Goal: Task Accomplishment & Management: Manage account settings

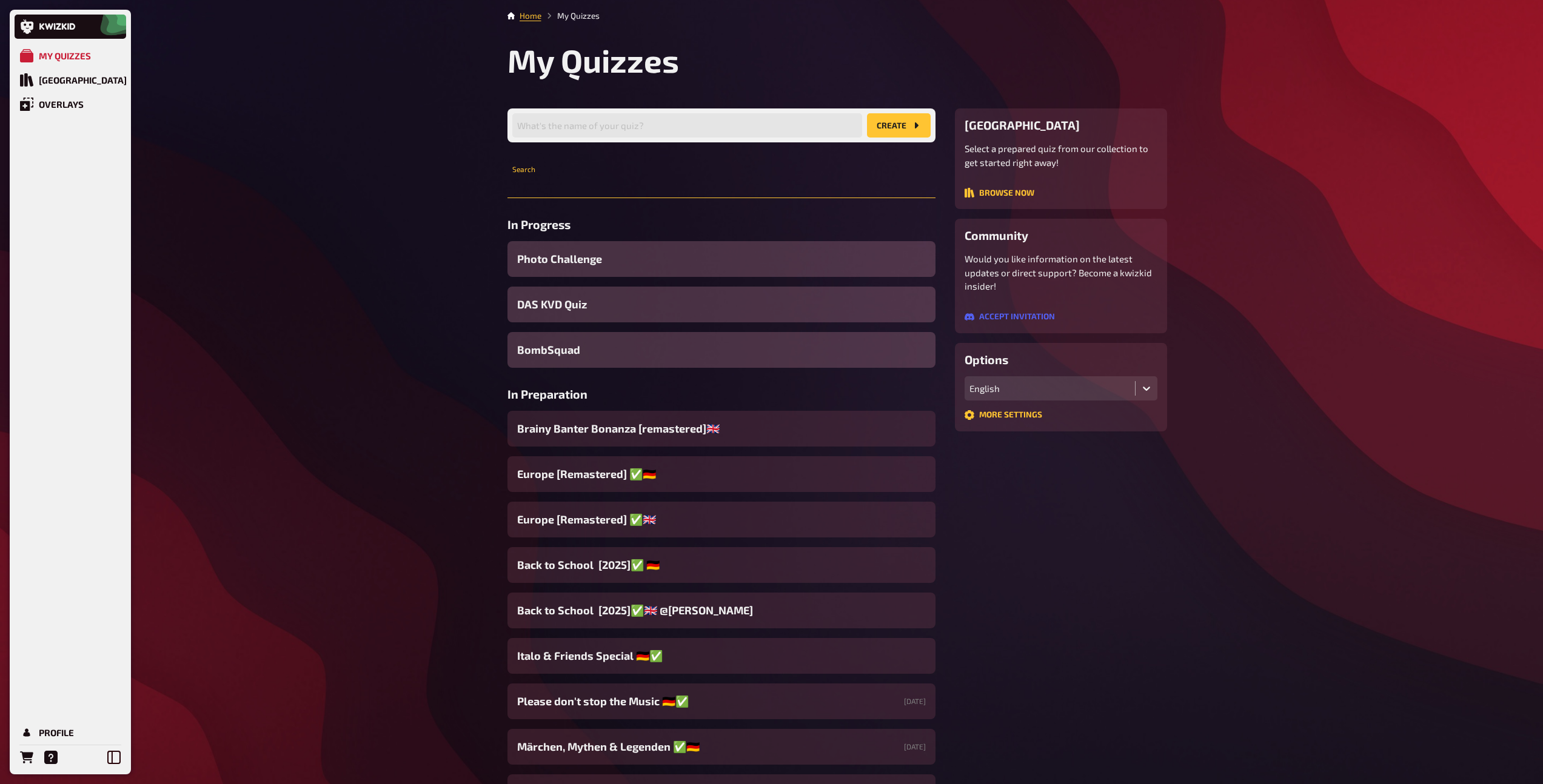
click at [633, 180] on input "text" at bounding box center [721, 185] width 428 height 25
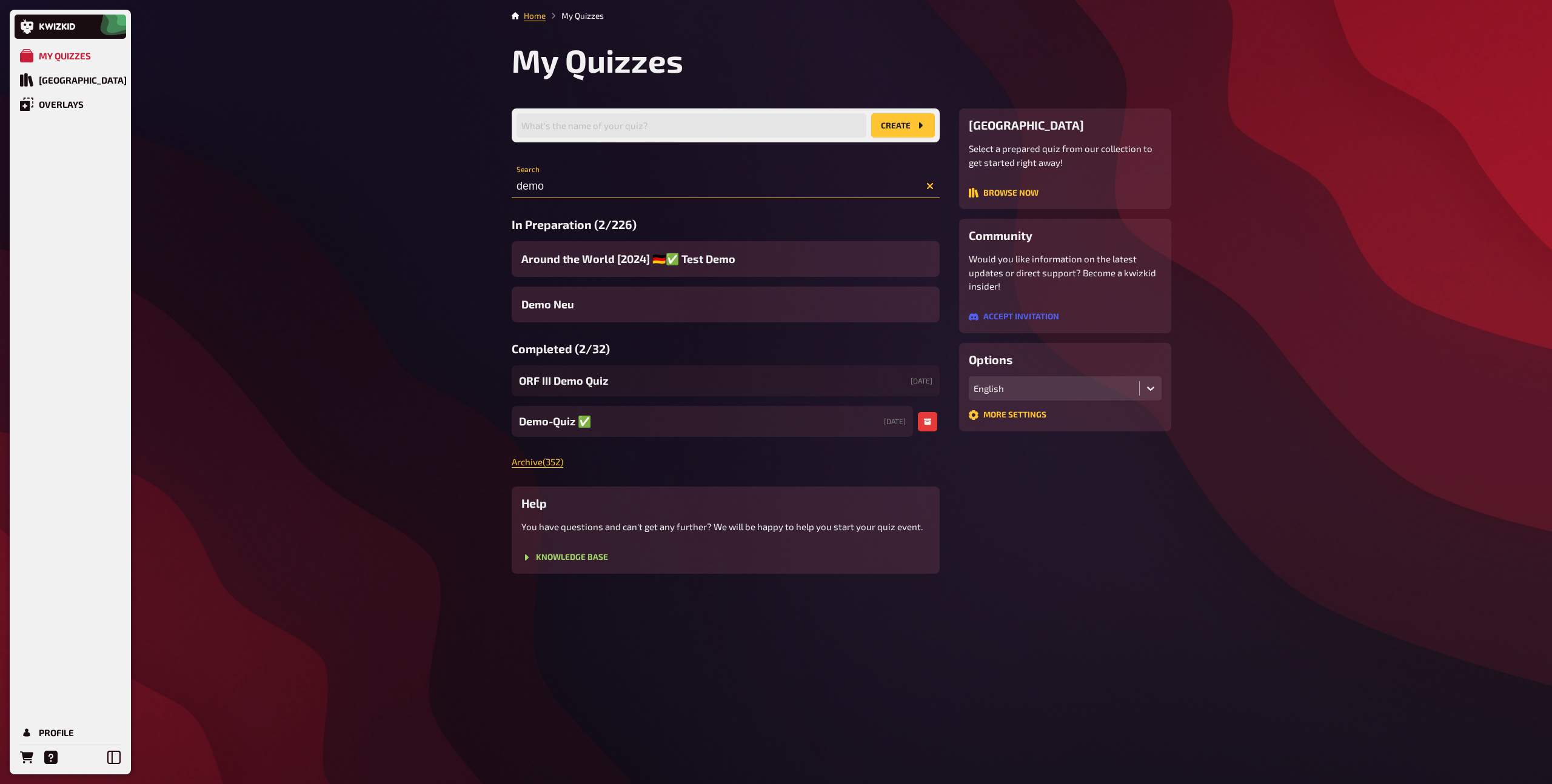
type input "demo"
click at [568, 419] on span "Demo-Quiz ✅​" at bounding box center [556, 421] width 73 height 17
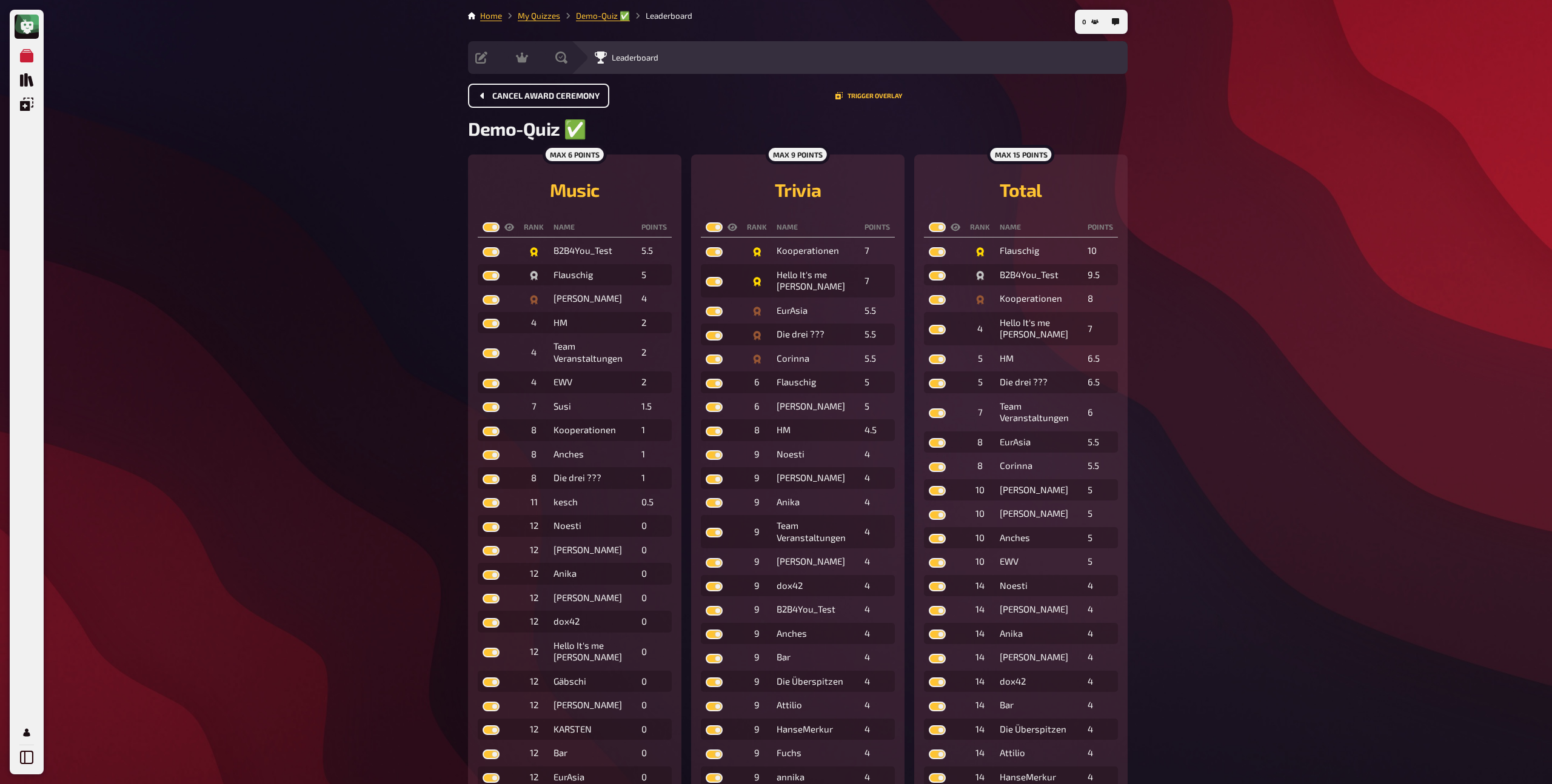
click at [547, 94] on span "Cancel award ceremony" at bounding box center [546, 96] width 107 height 9
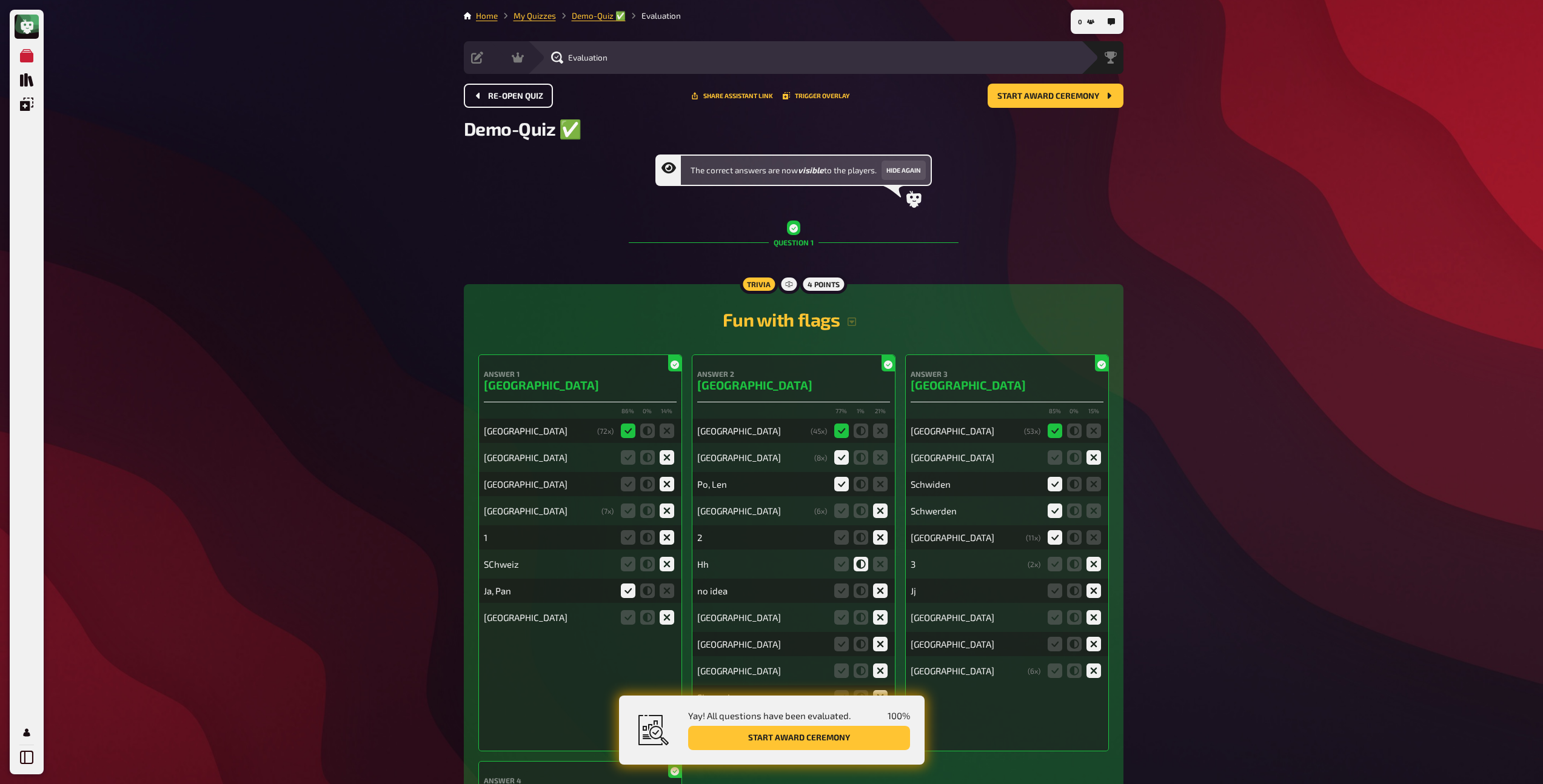
click at [532, 95] on span "Re-open Quiz" at bounding box center [515, 96] width 55 height 9
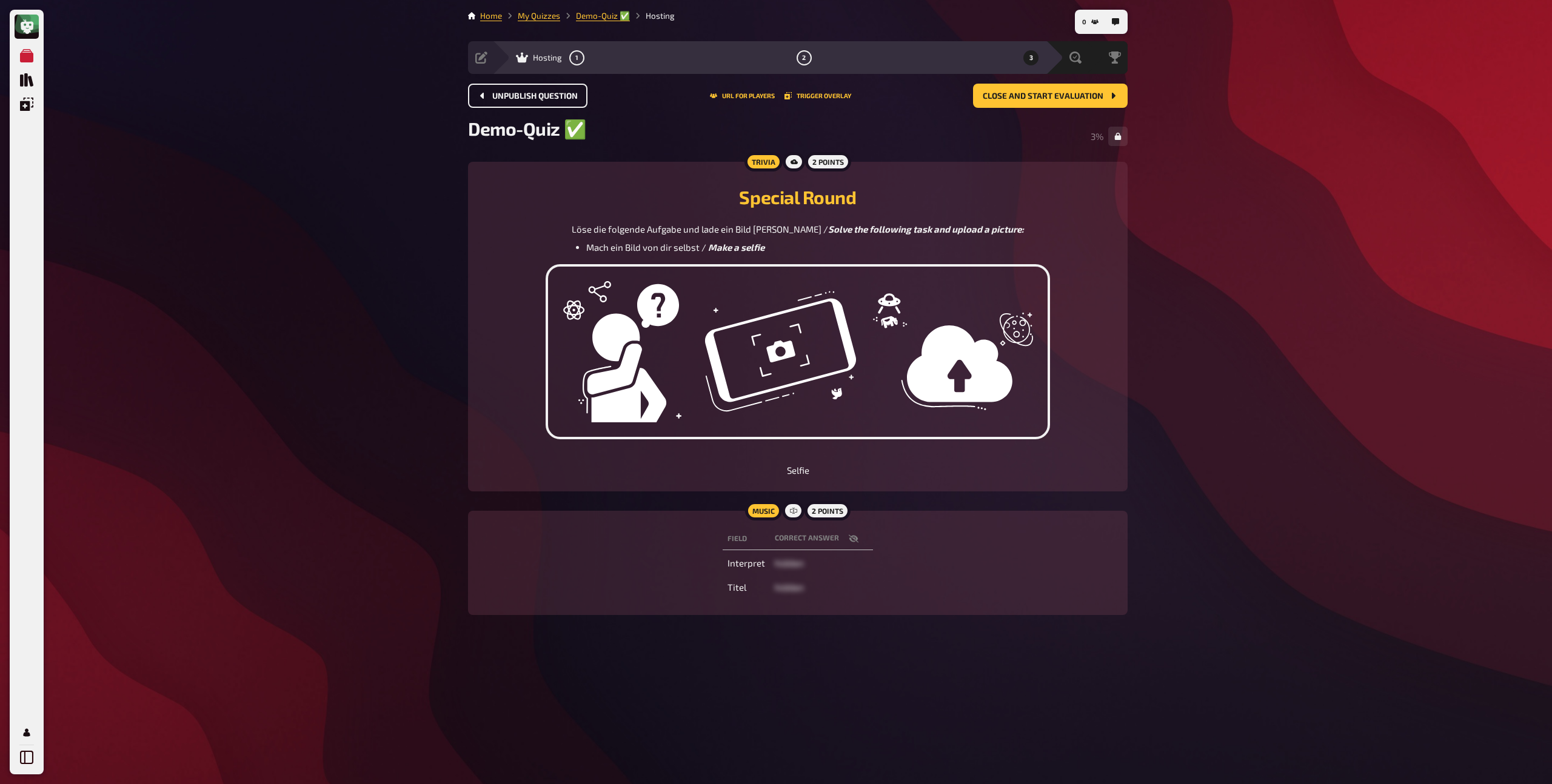
click at [531, 97] on span "Unpublish question" at bounding box center [535, 96] width 85 height 9
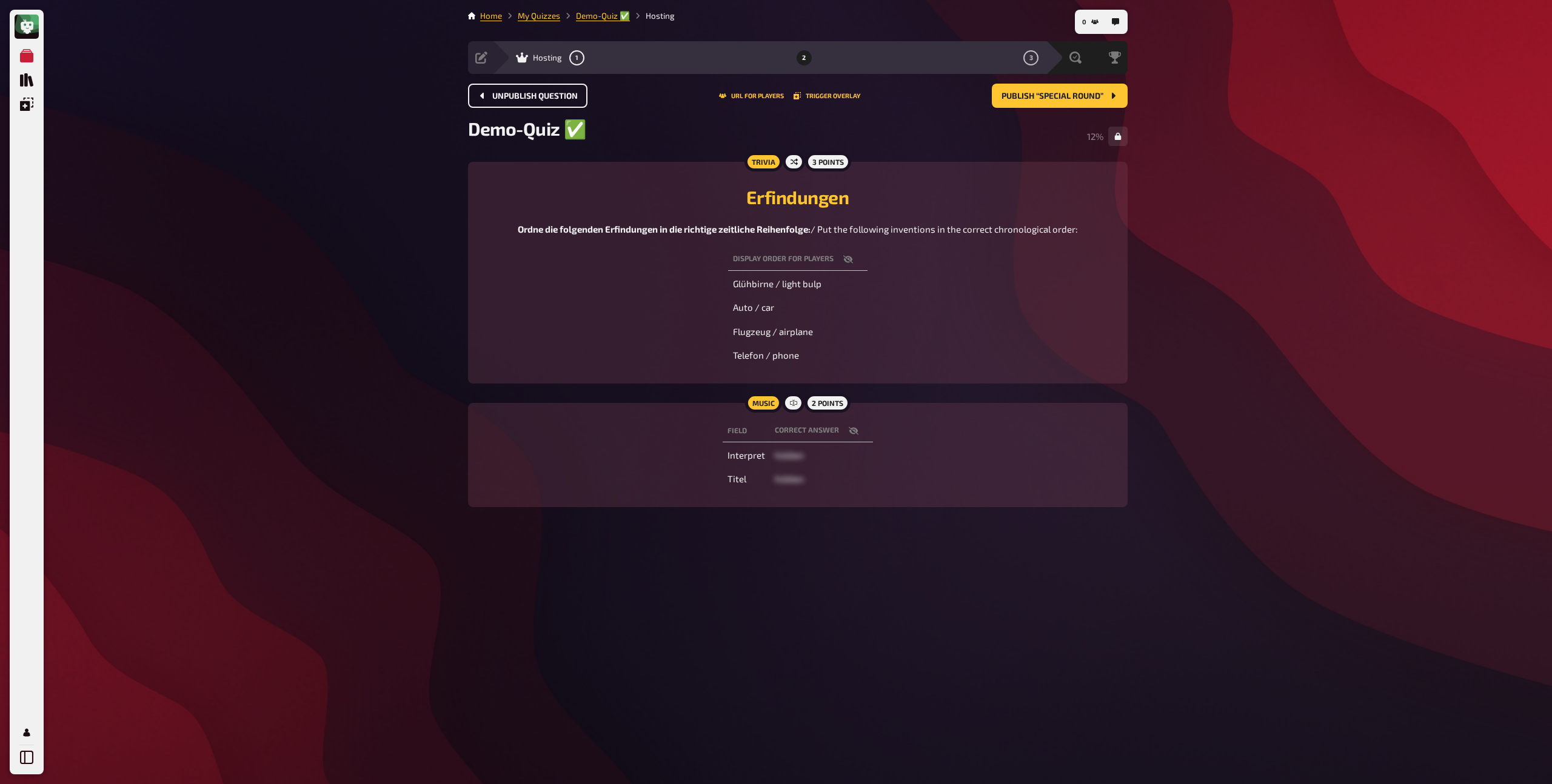
click at [531, 97] on span "Unpublish question" at bounding box center [535, 96] width 85 height 9
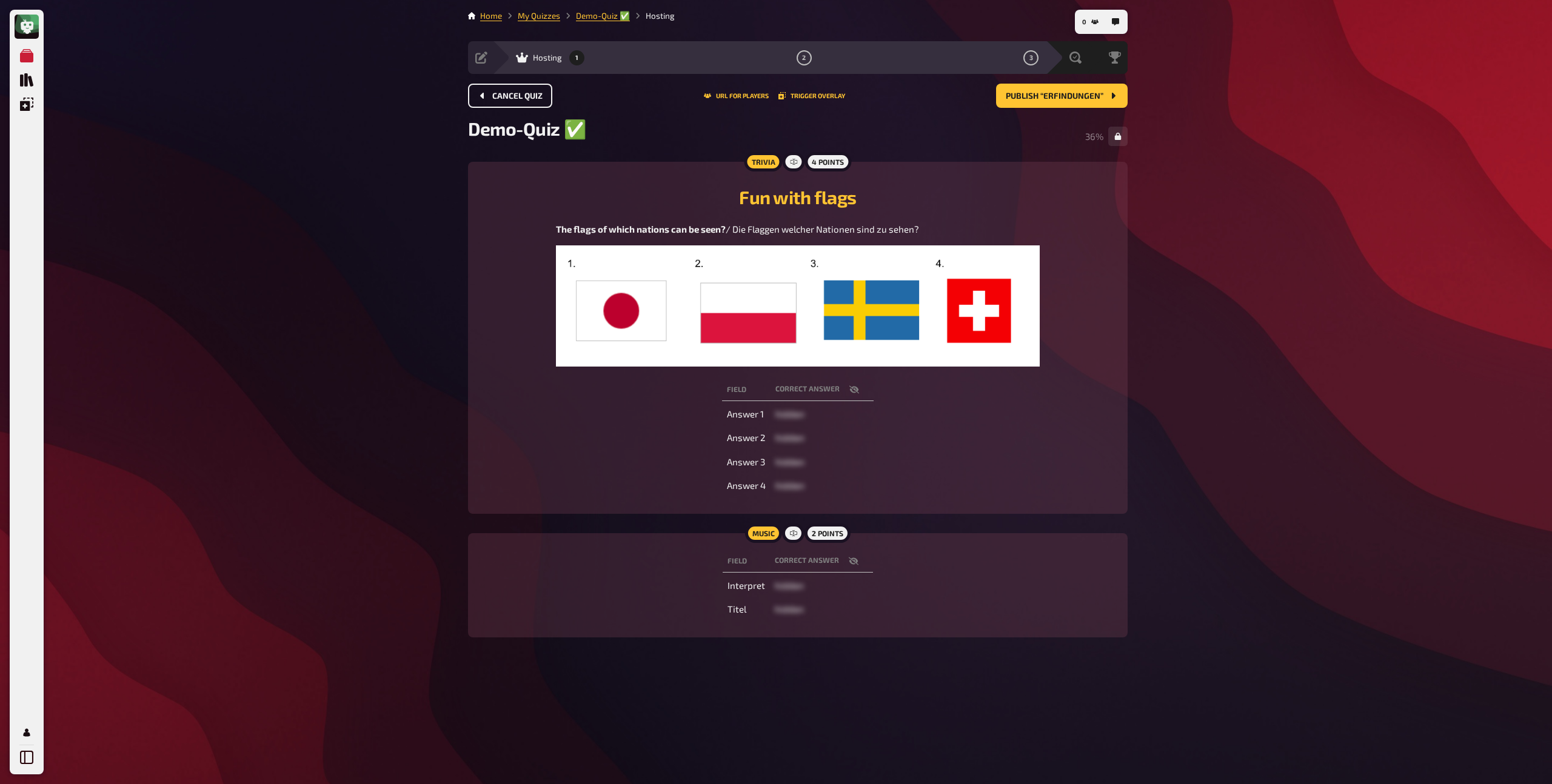
click at [531, 97] on span "Cancel Quiz" at bounding box center [517, 96] width 50 height 9
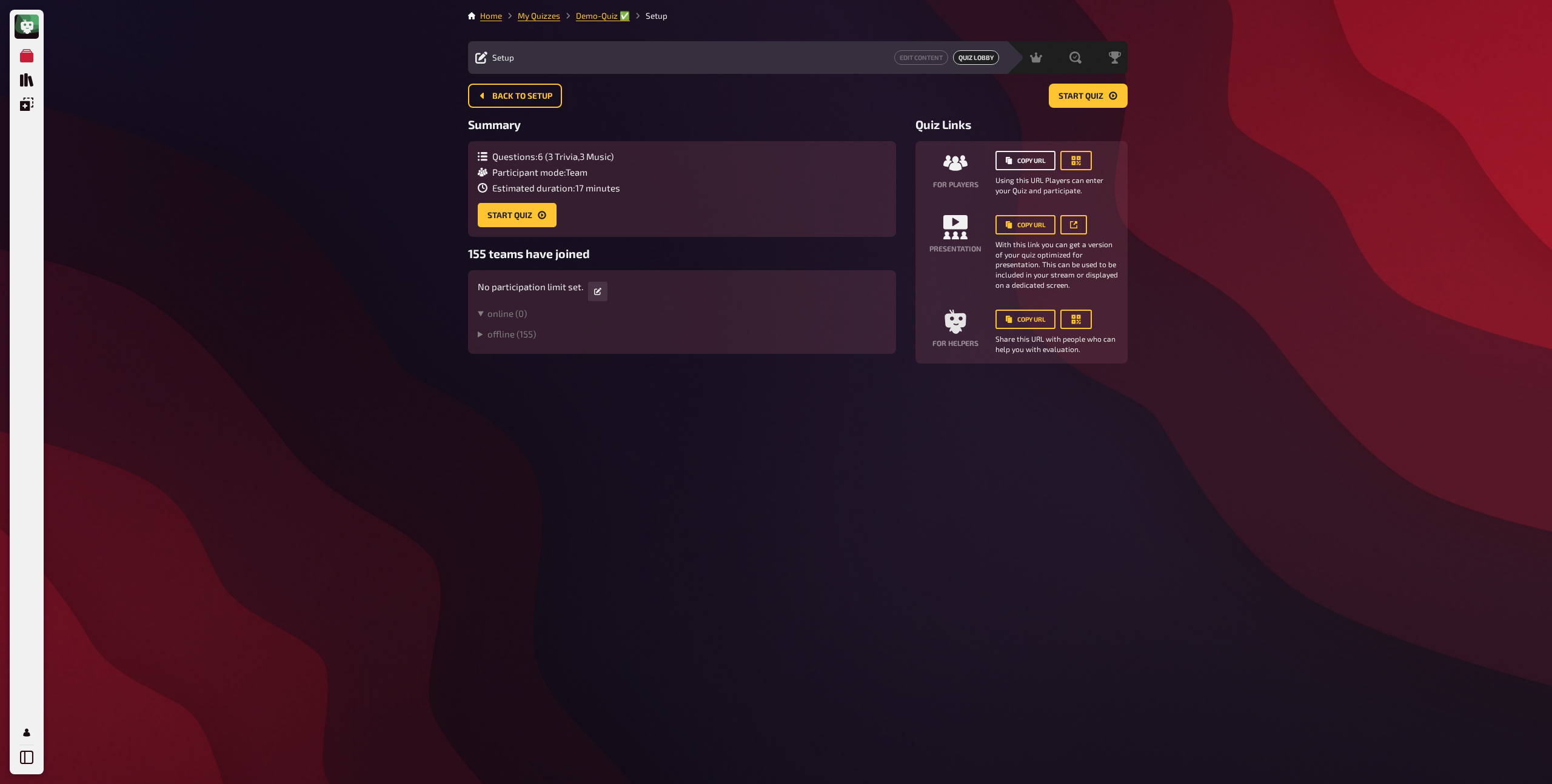
click at [1042, 163] on button "Copy URL" at bounding box center [1025, 161] width 60 height 20
click at [1022, 164] on button "Copy URL" at bounding box center [1025, 161] width 60 height 20
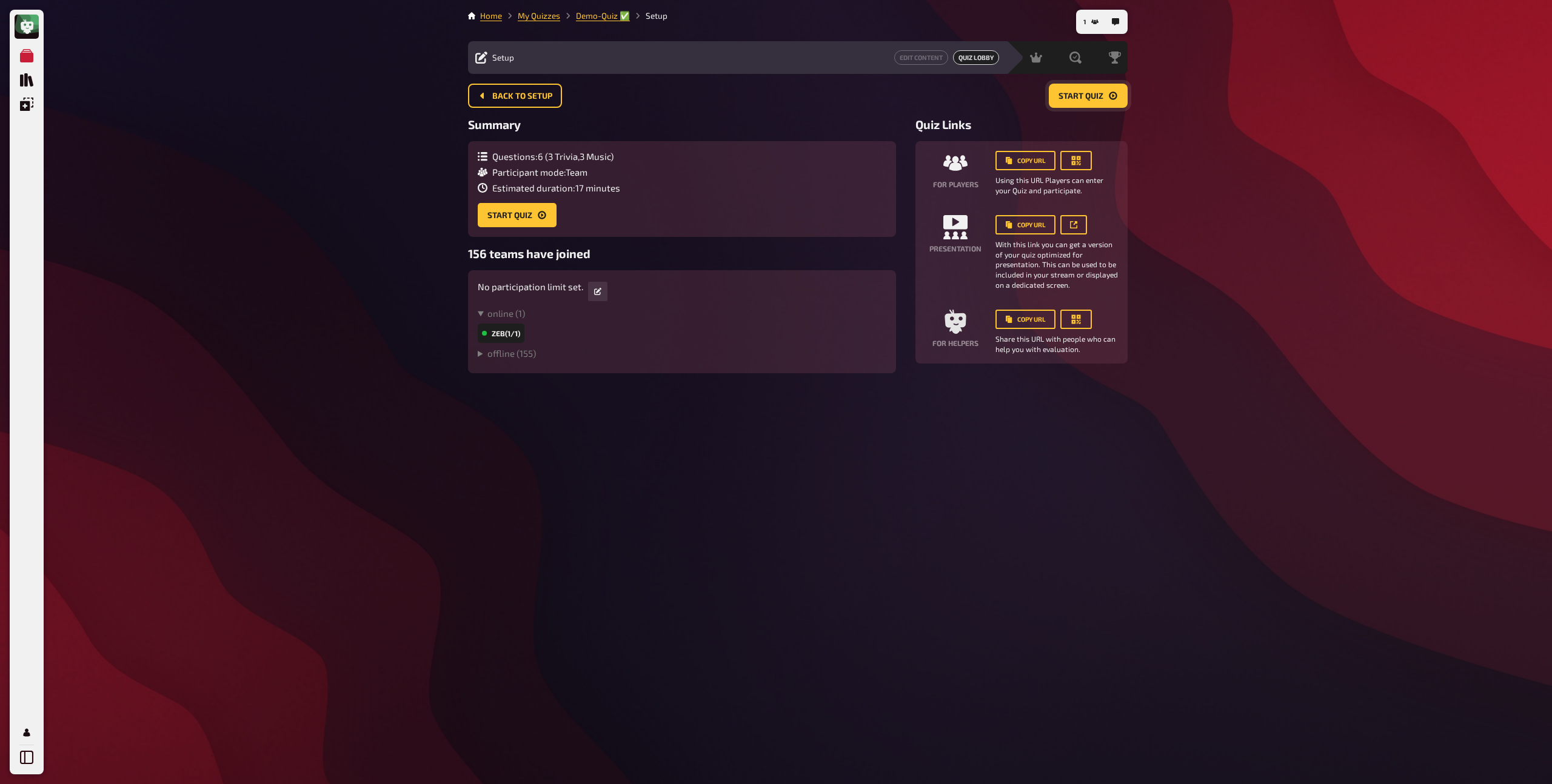
click at [1090, 96] on span "Start Quiz" at bounding box center [1081, 96] width 45 height 9
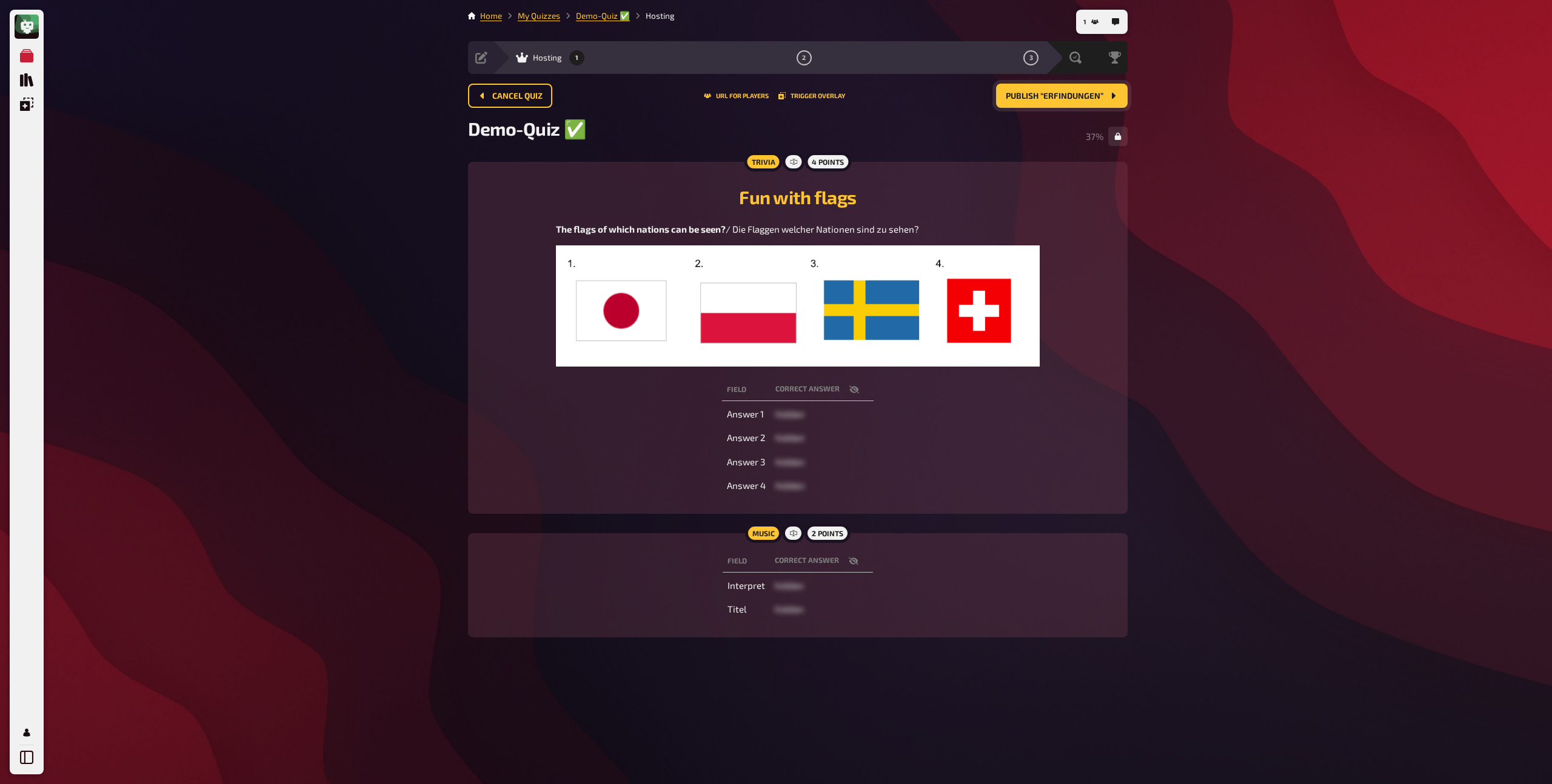
click at [1049, 97] on span "Publish “Erfindungen”" at bounding box center [1054, 96] width 97 height 9
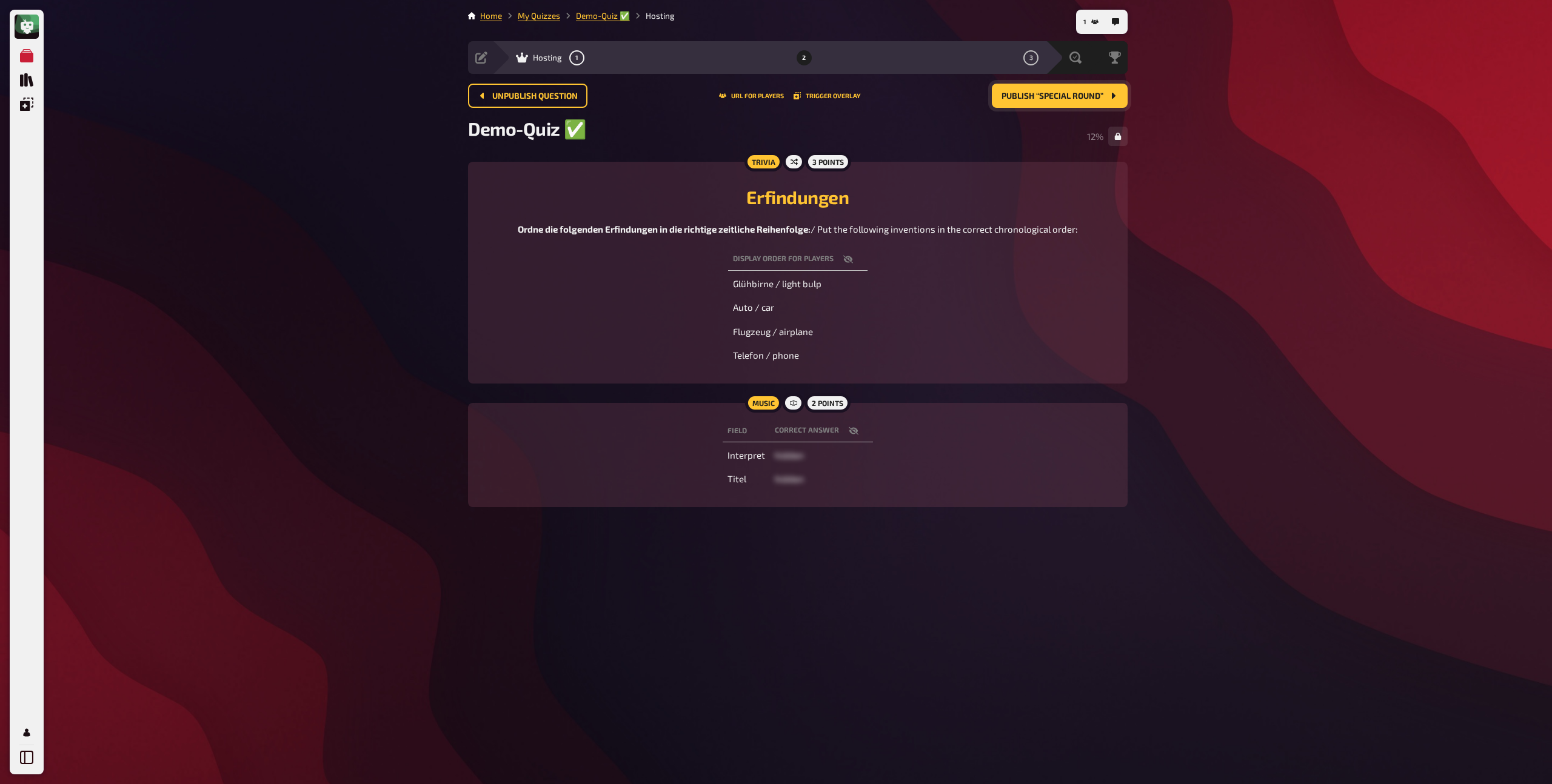
click at [1066, 100] on span "Publish “Special Round”" at bounding box center [1052, 96] width 102 height 9
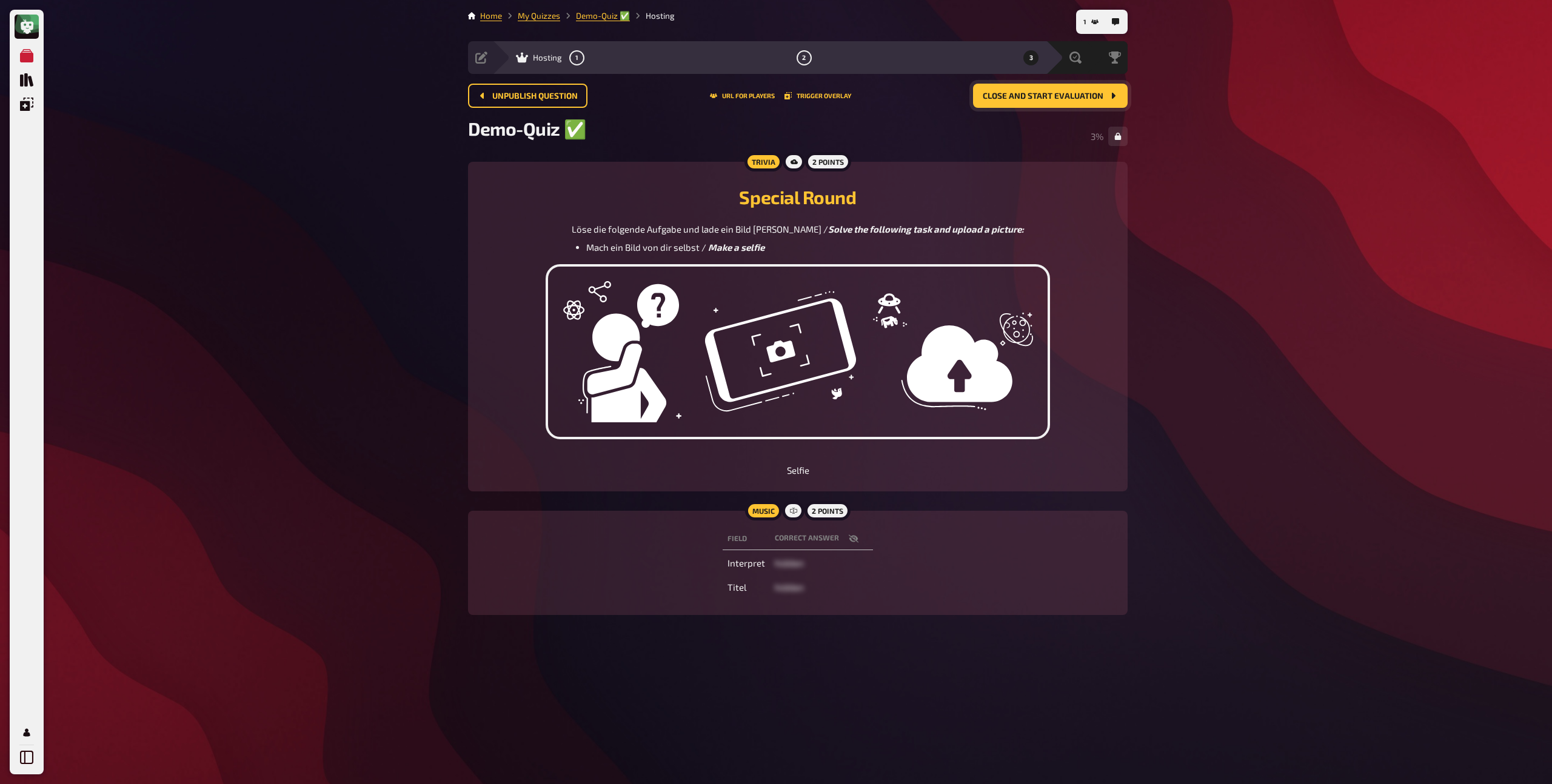
click at [1067, 97] on span "Close and start evaluation" at bounding box center [1043, 96] width 121 height 9
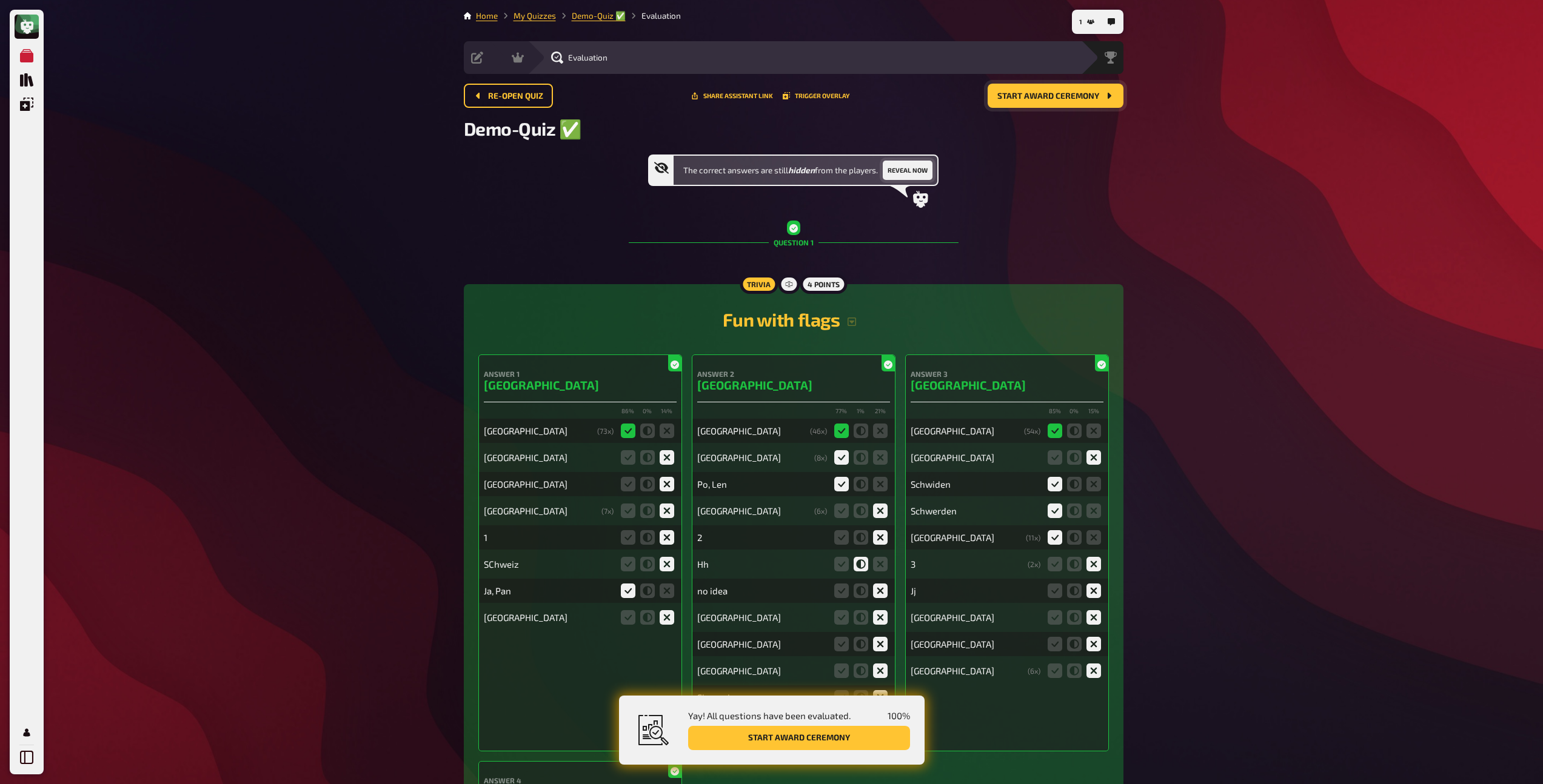
click at [919, 169] on button "Reveal now" at bounding box center [907, 171] width 50 height 20
click at [1045, 97] on span "Start award ceremony" at bounding box center [1048, 96] width 102 height 9
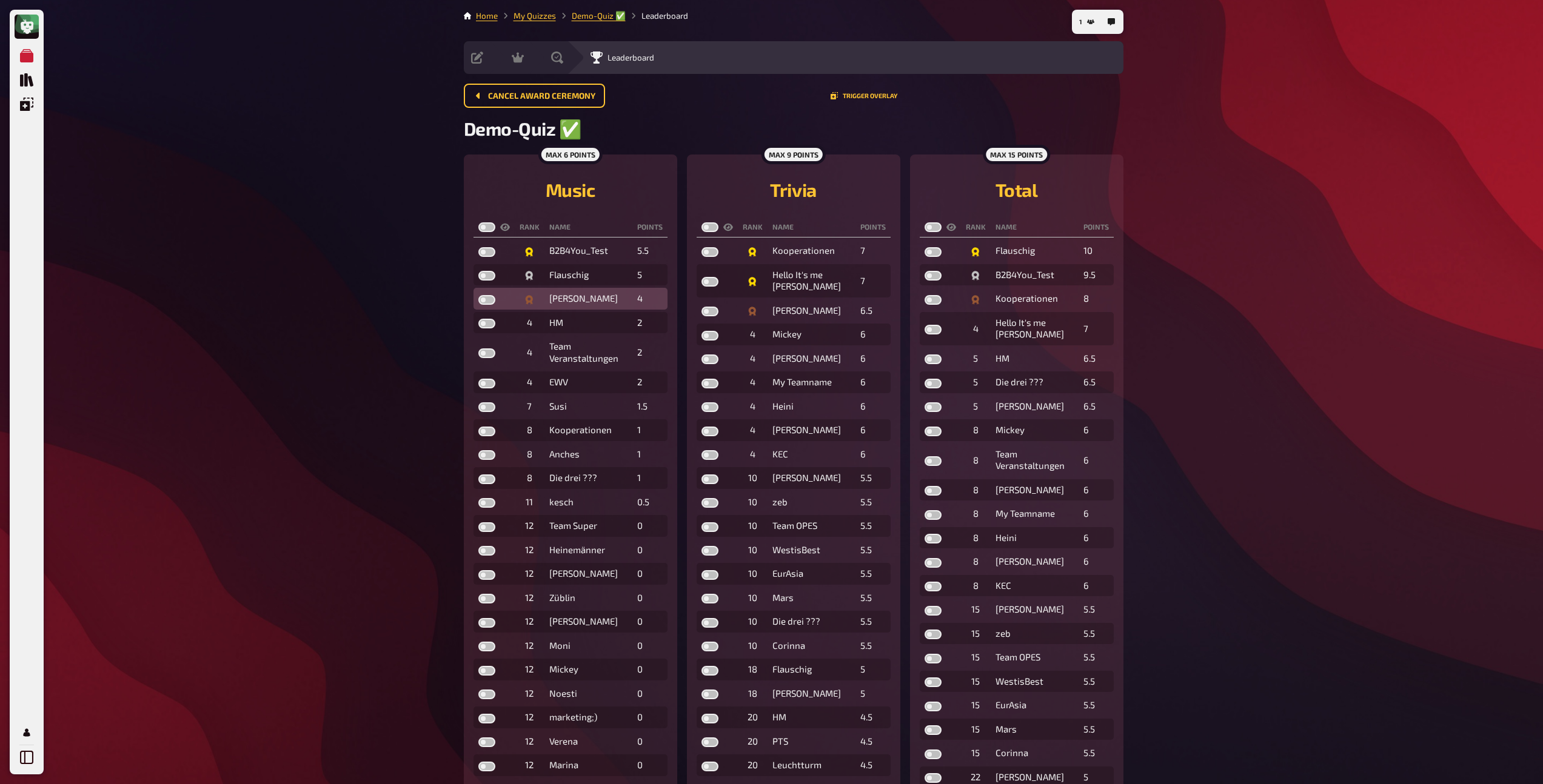
click at [485, 299] on label at bounding box center [486, 300] width 17 height 10
click at [478, 295] on input "checkbox" at bounding box center [478, 294] width 1 height 1
checkbox input "true"
click at [483, 278] on label at bounding box center [486, 276] width 17 height 10
click at [478, 271] on input "checkbox" at bounding box center [478, 270] width 1 height 1
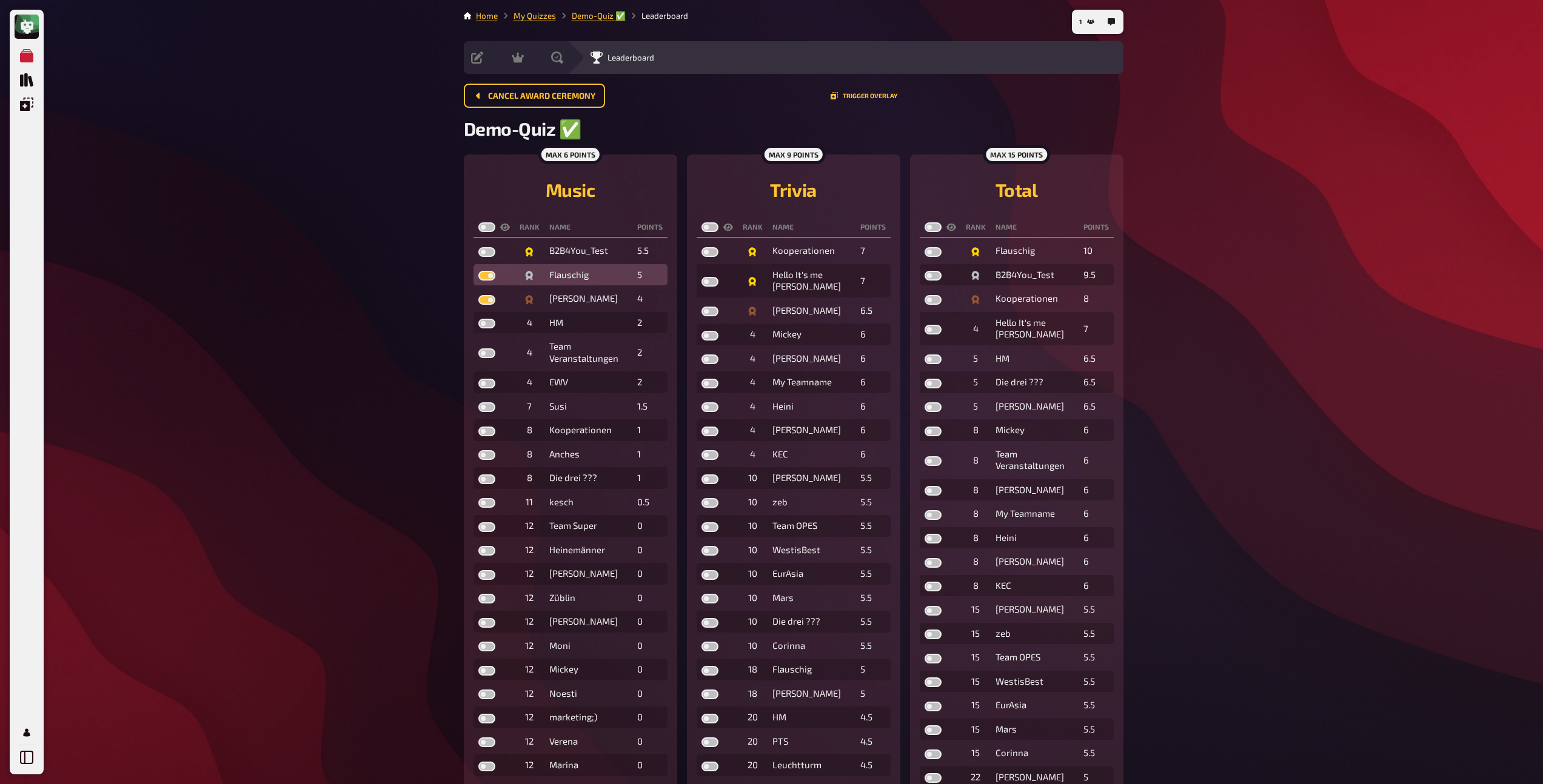
checkbox input "true"
click at [483, 254] on label at bounding box center [486, 252] width 17 height 10
click at [478, 247] on input "checkbox" at bounding box center [478, 246] width 1 height 1
checkbox input "true"
click at [715, 310] on label at bounding box center [710, 312] width 17 height 10
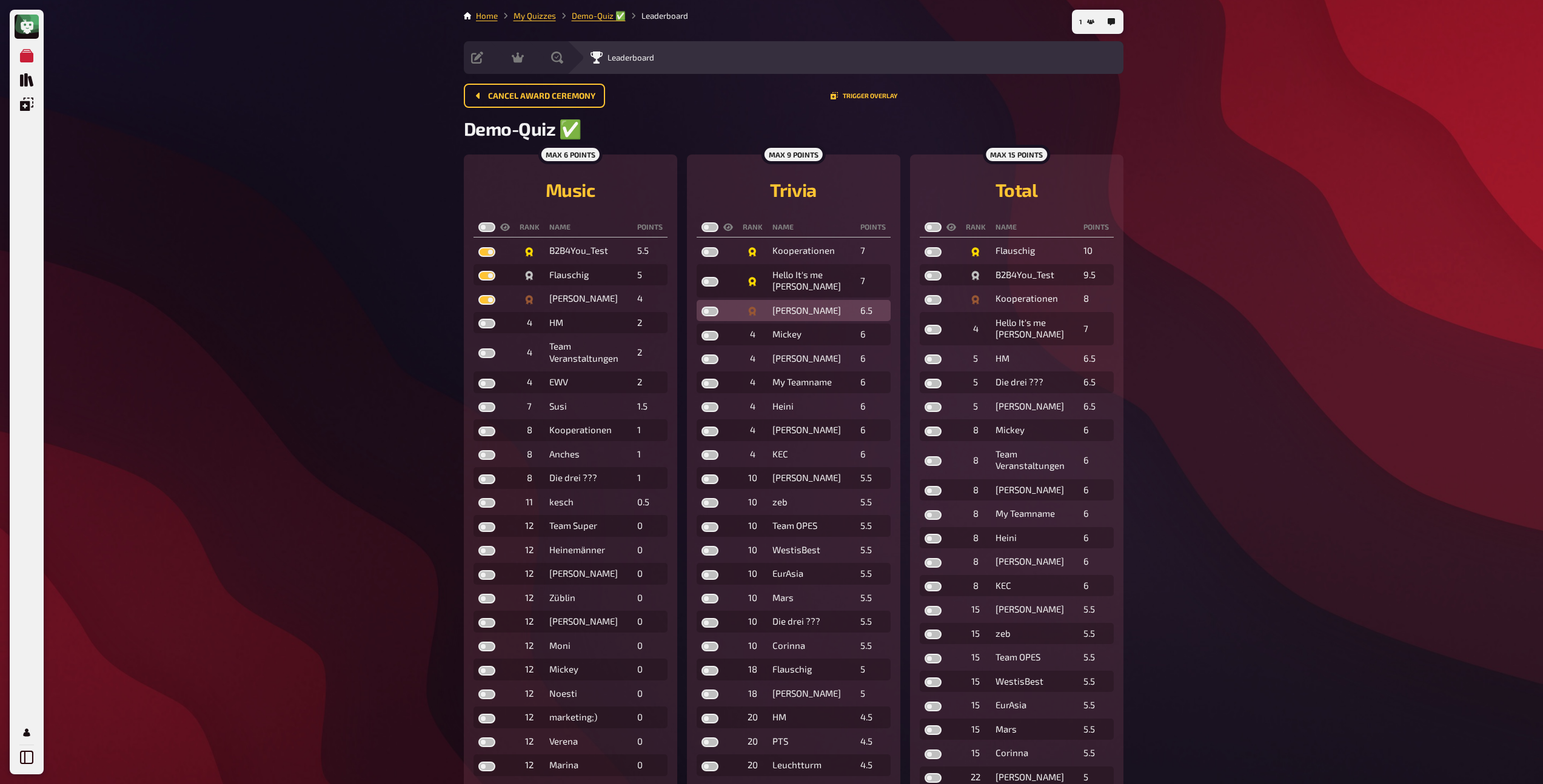
click at [702, 307] on input "checkbox" at bounding box center [701, 306] width 1 height 1
checkbox input "true"
click at [710, 279] on label at bounding box center [710, 282] width 17 height 10
click at [702, 277] on input "checkbox" at bounding box center [701, 277] width 1 height 1
checkbox input "true"
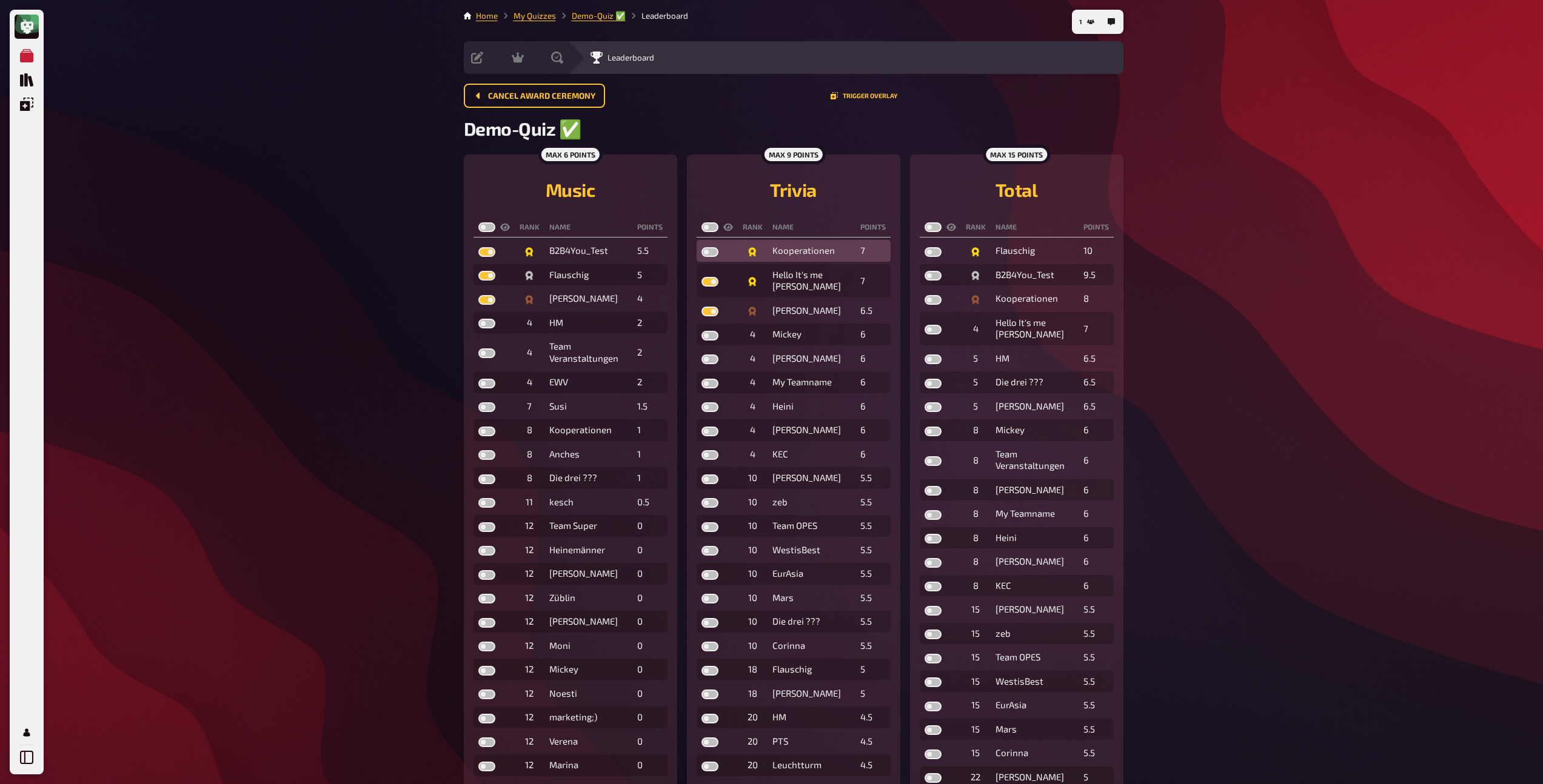
click at [708, 257] on label at bounding box center [710, 252] width 17 height 10
click at [702, 247] on input "checkbox" at bounding box center [701, 246] width 1 height 1
checkbox input "true"
click at [930, 299] on label at bounding box center [932, 300] width 17 height 10
click at [925, 295] on input "checkbox" at bounding box center [924, 294] width 1 height 1
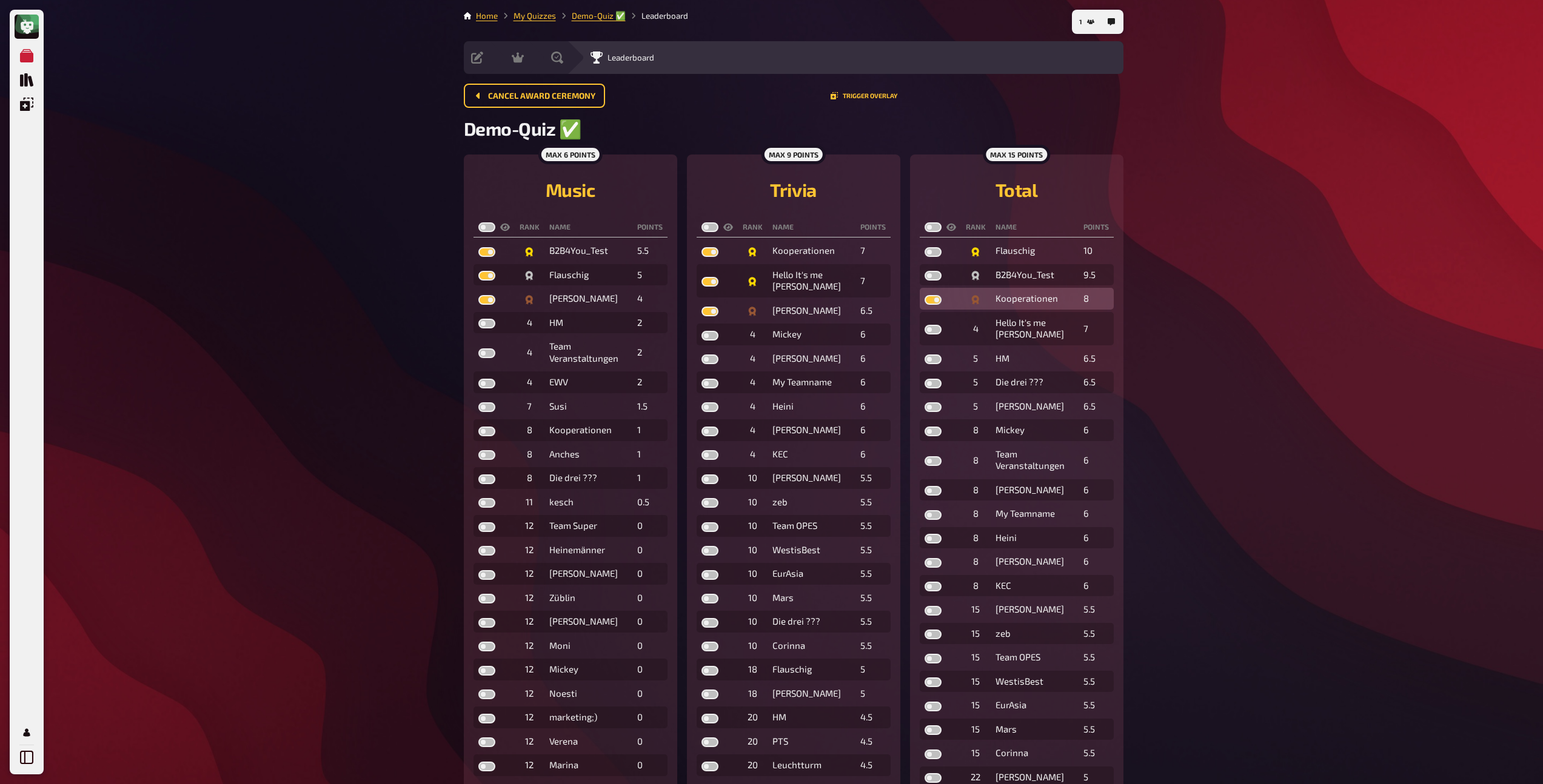
checkbox input "true"
click at [929, 270] on td at bounding box center [940, 275] width 41 height 22
click at [933, 280] on label at bounding box center [932, 276] width 17 height 10
click at [925, 271] on input "checkbox" at bounding box center [924, 270] width 1 height 1
checkbox input "true"
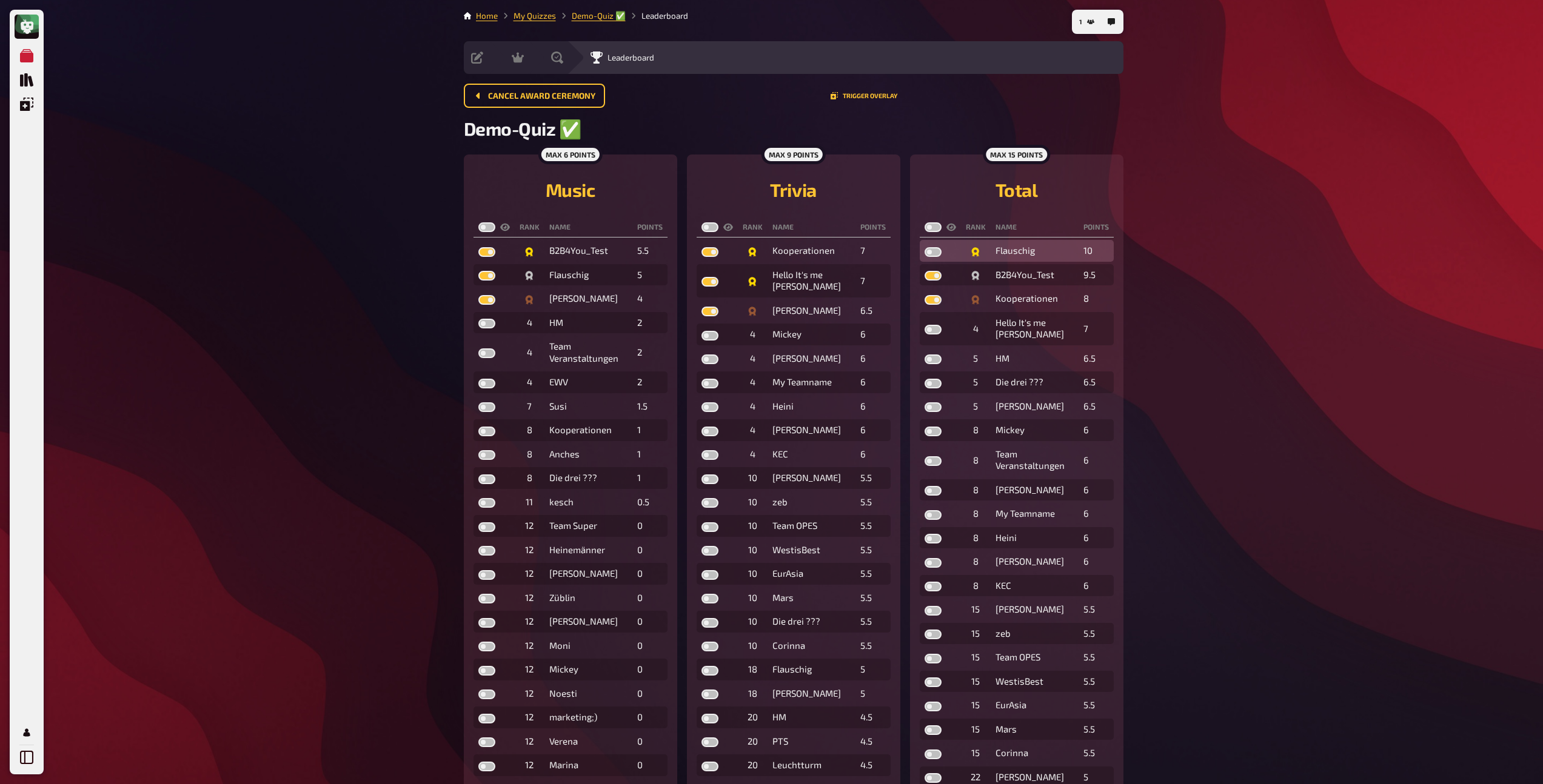
click at [931, 253] on label at bounding box center [932, 252] width 17 height 10
click at [925, 247] on input "checkbox" at bounding box center [924, 246] width 1 height 1
checkbox input "true"
click at [482, 226] on label at bounding box center [486, 228] width 17 height 10
click at [478, 223] on input "checkbox" at bounding box center [478, 222] width 1 height 1
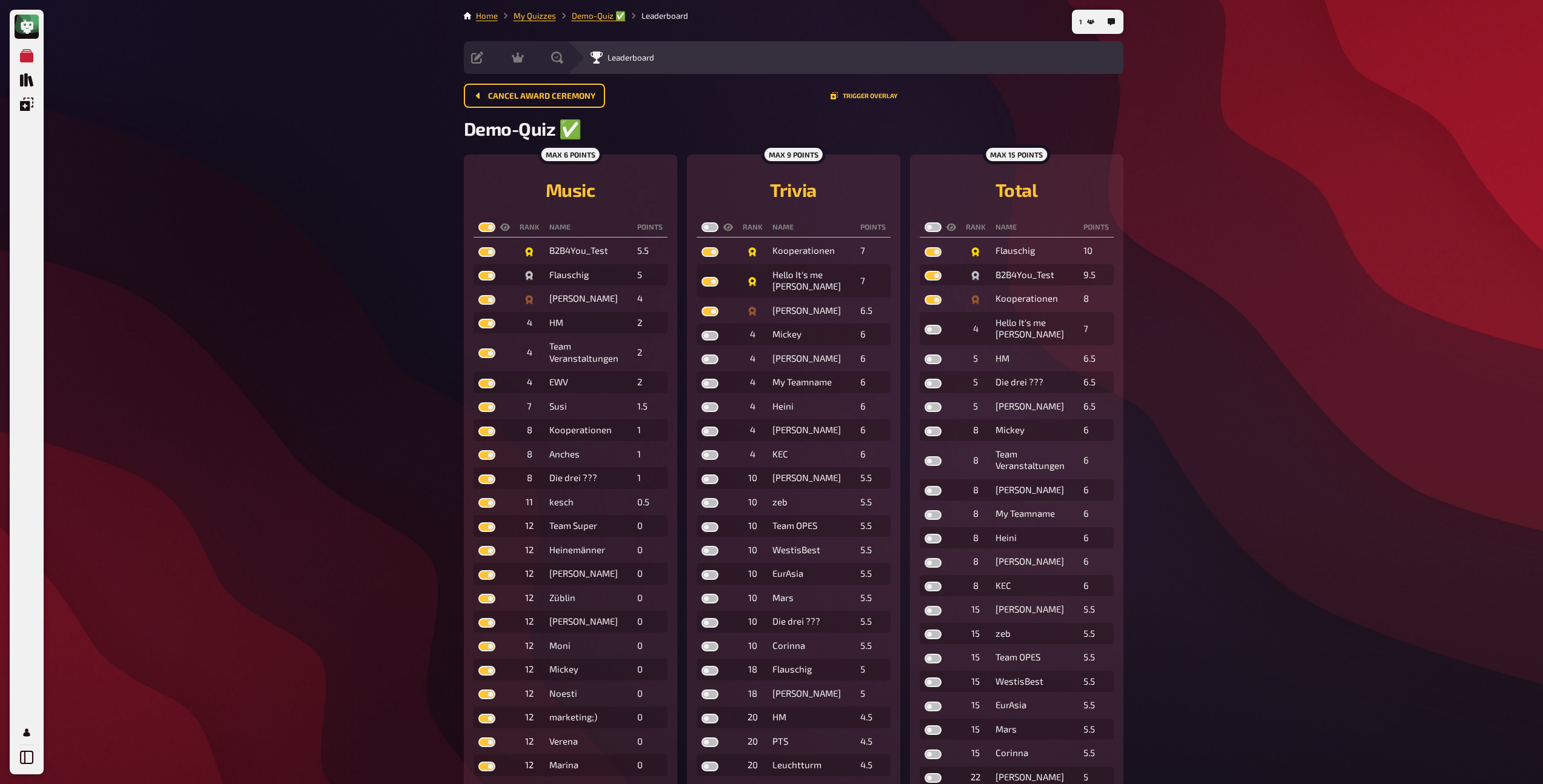
checkbox input "true"
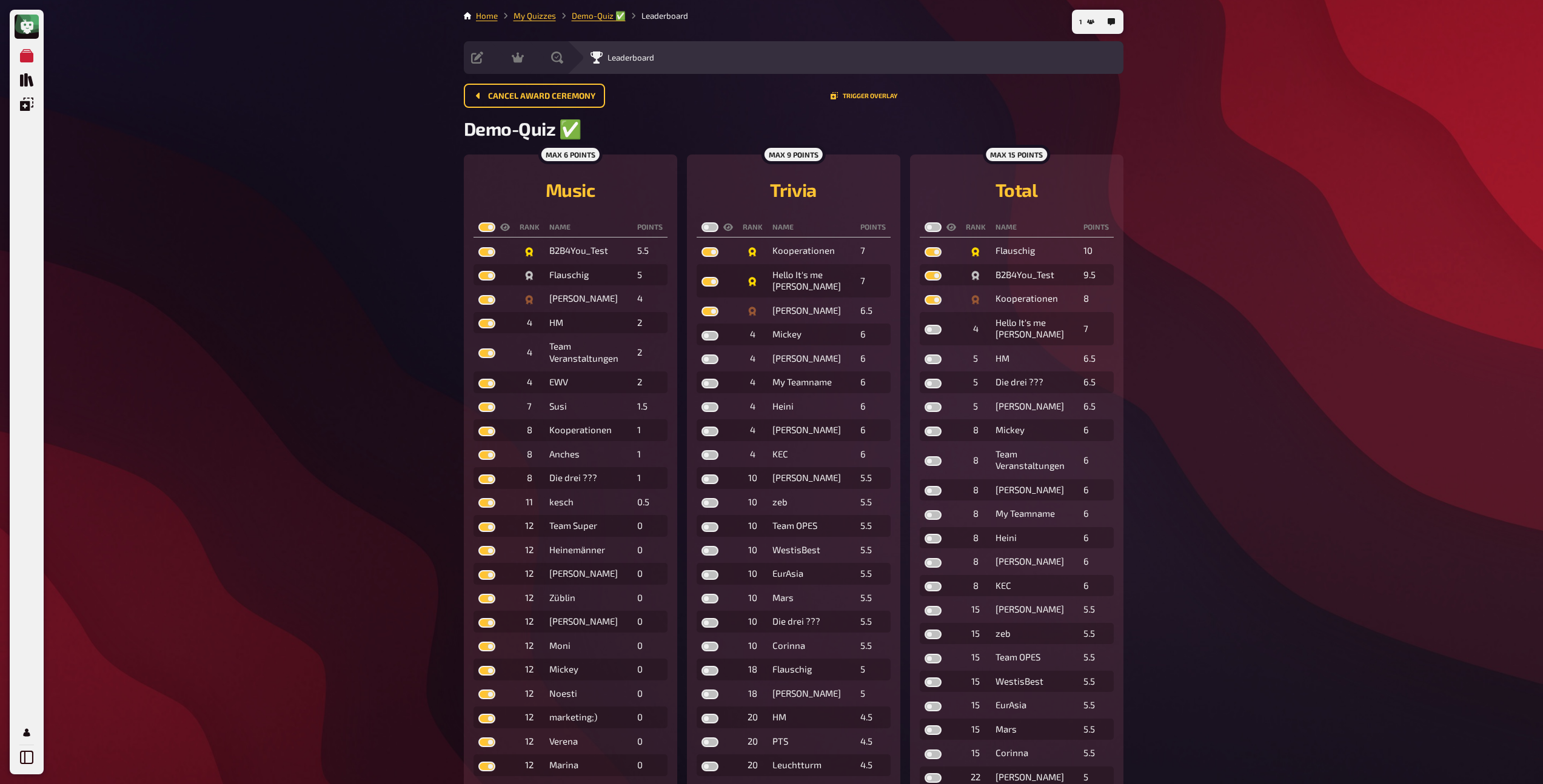
checkbox input "true"
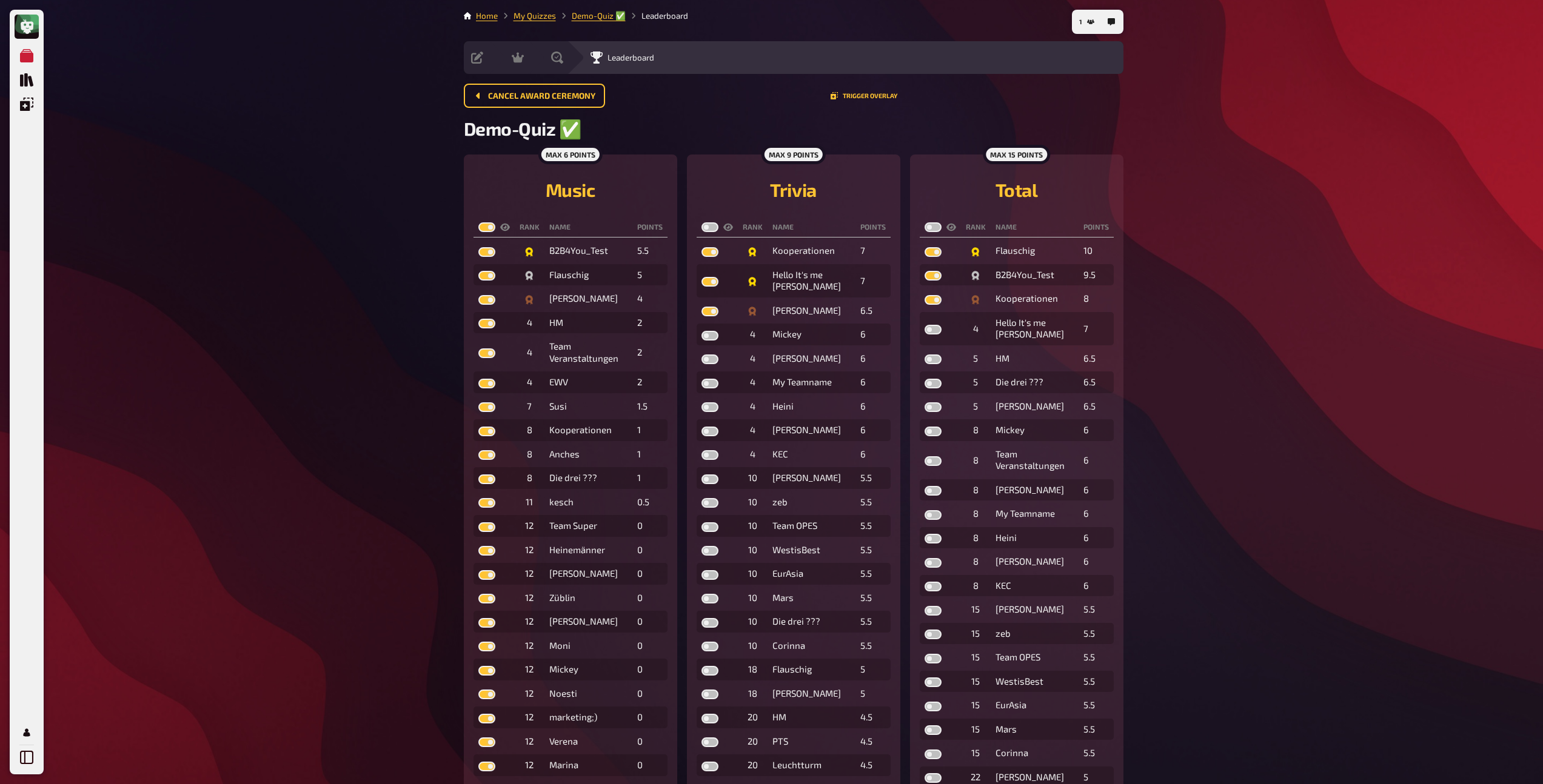
checkbox input "true"
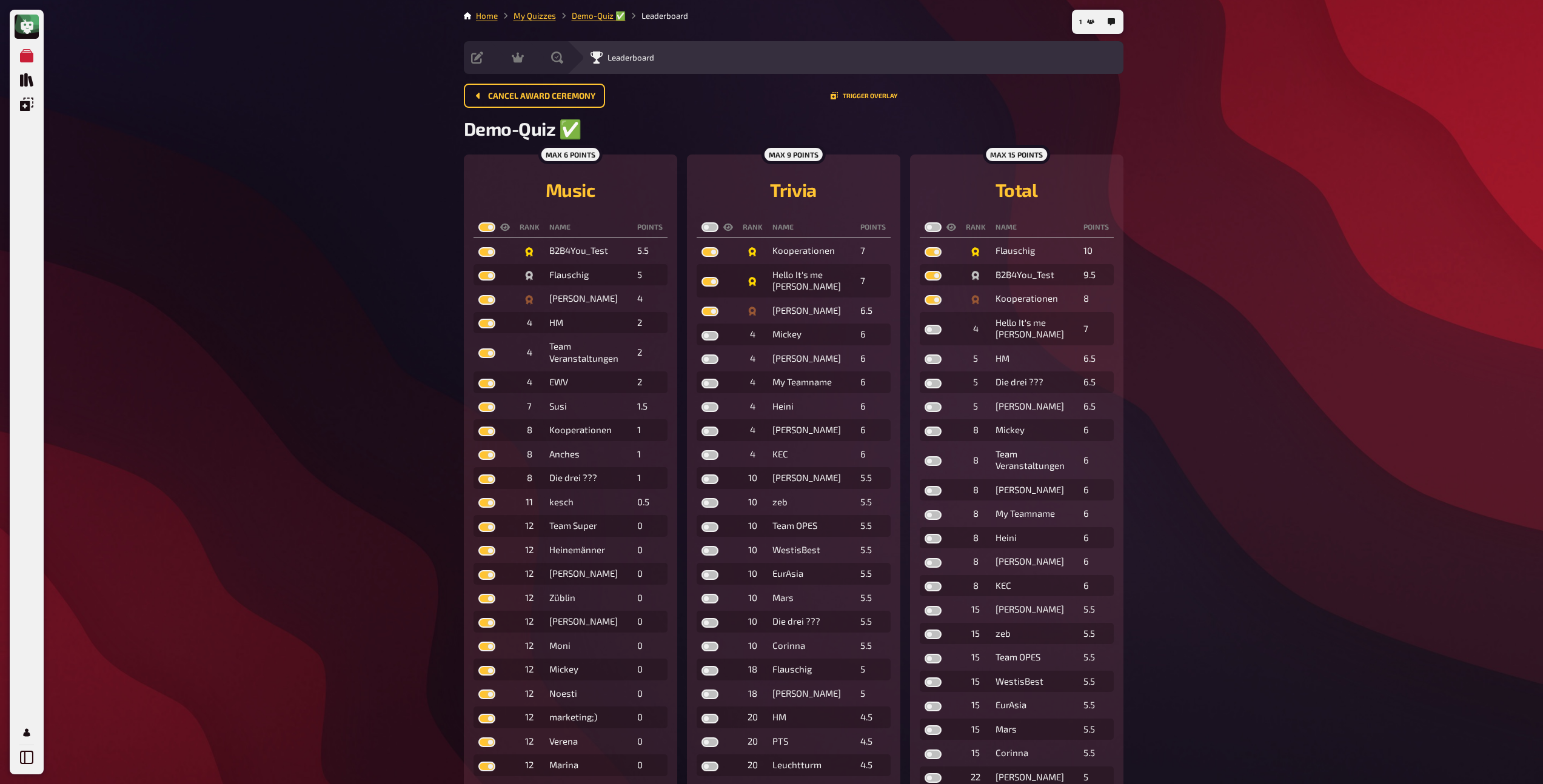
checkbox input "true"
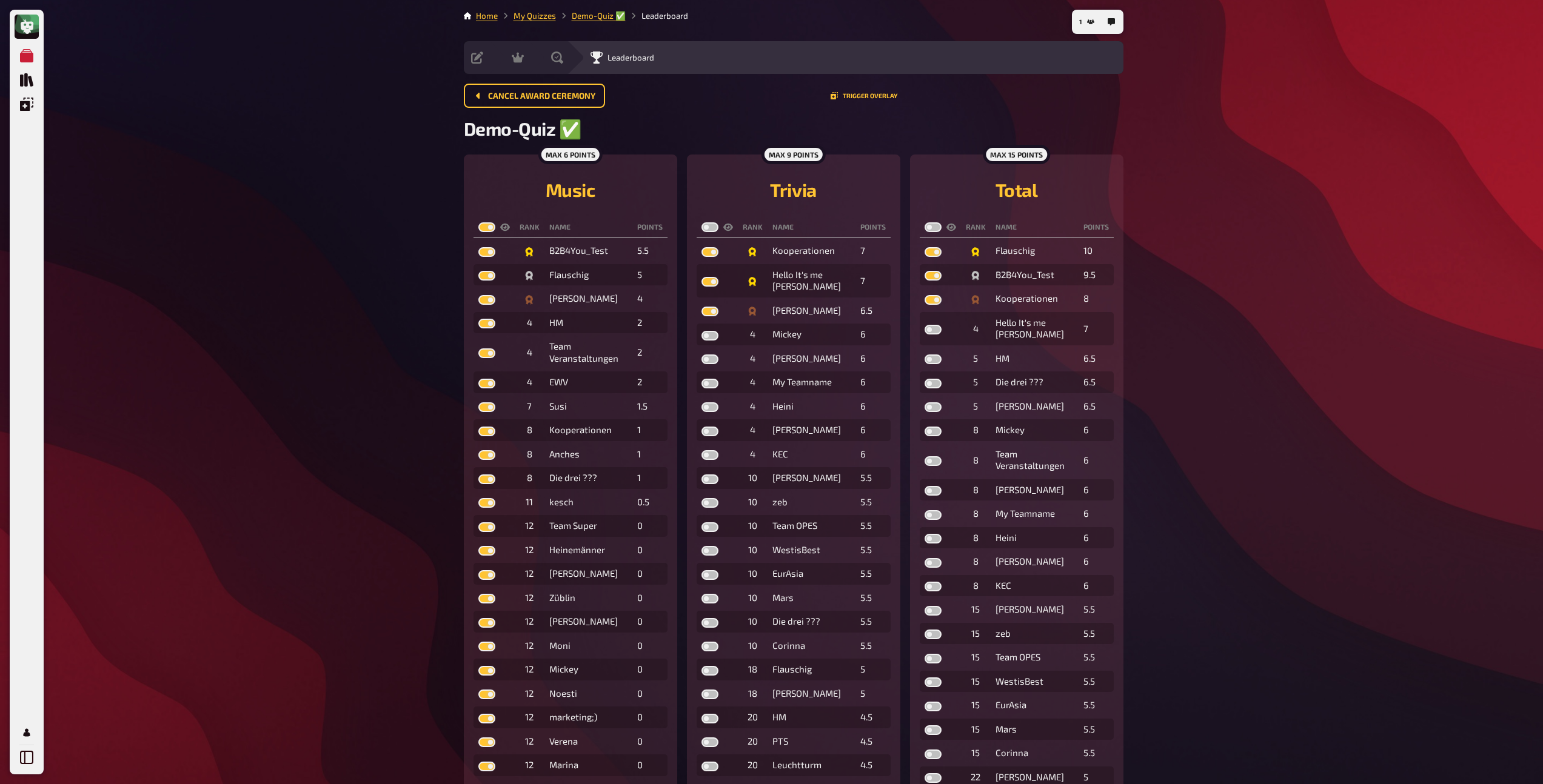
checkbox input "true"
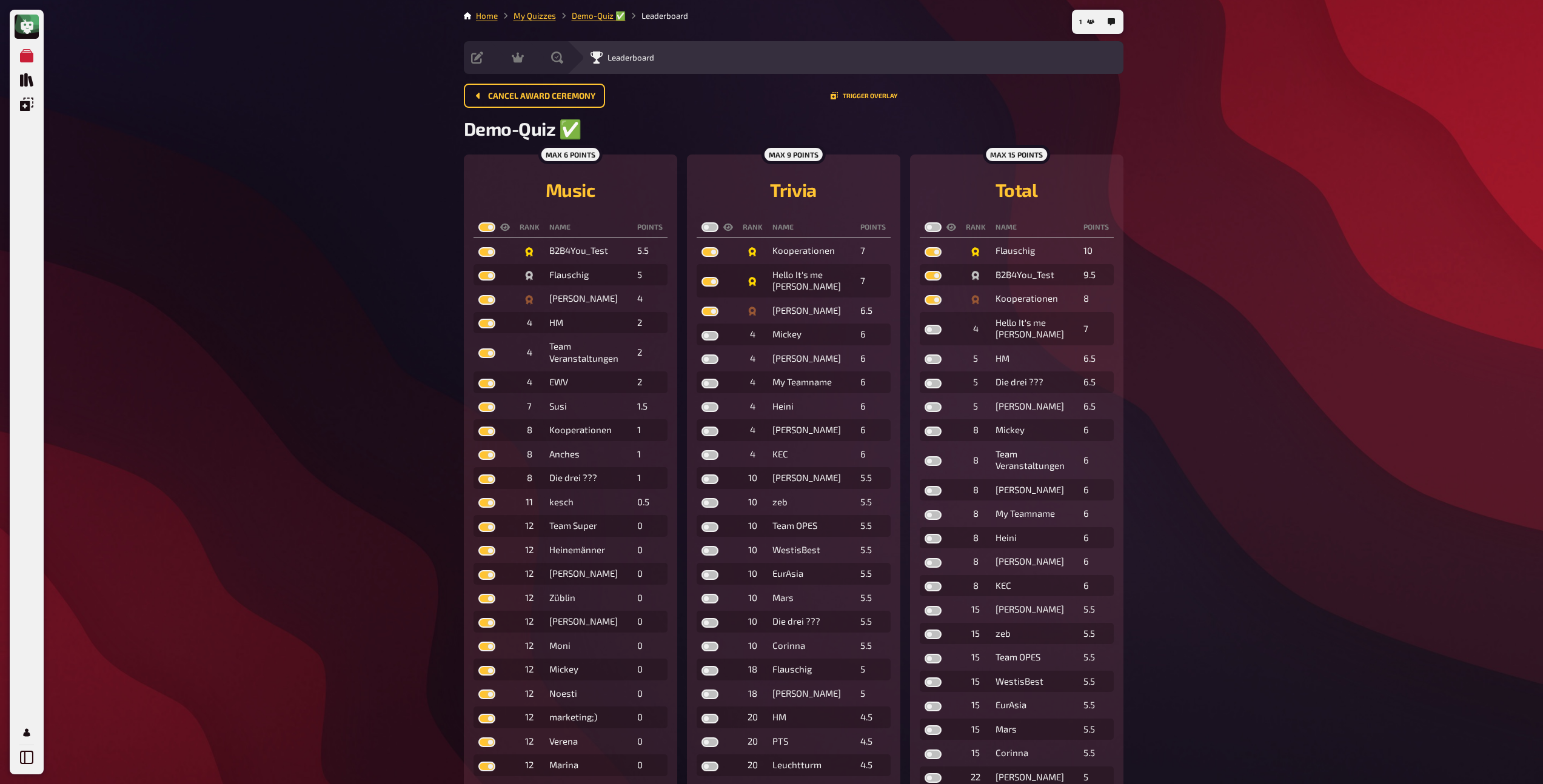
checkbox input "true"
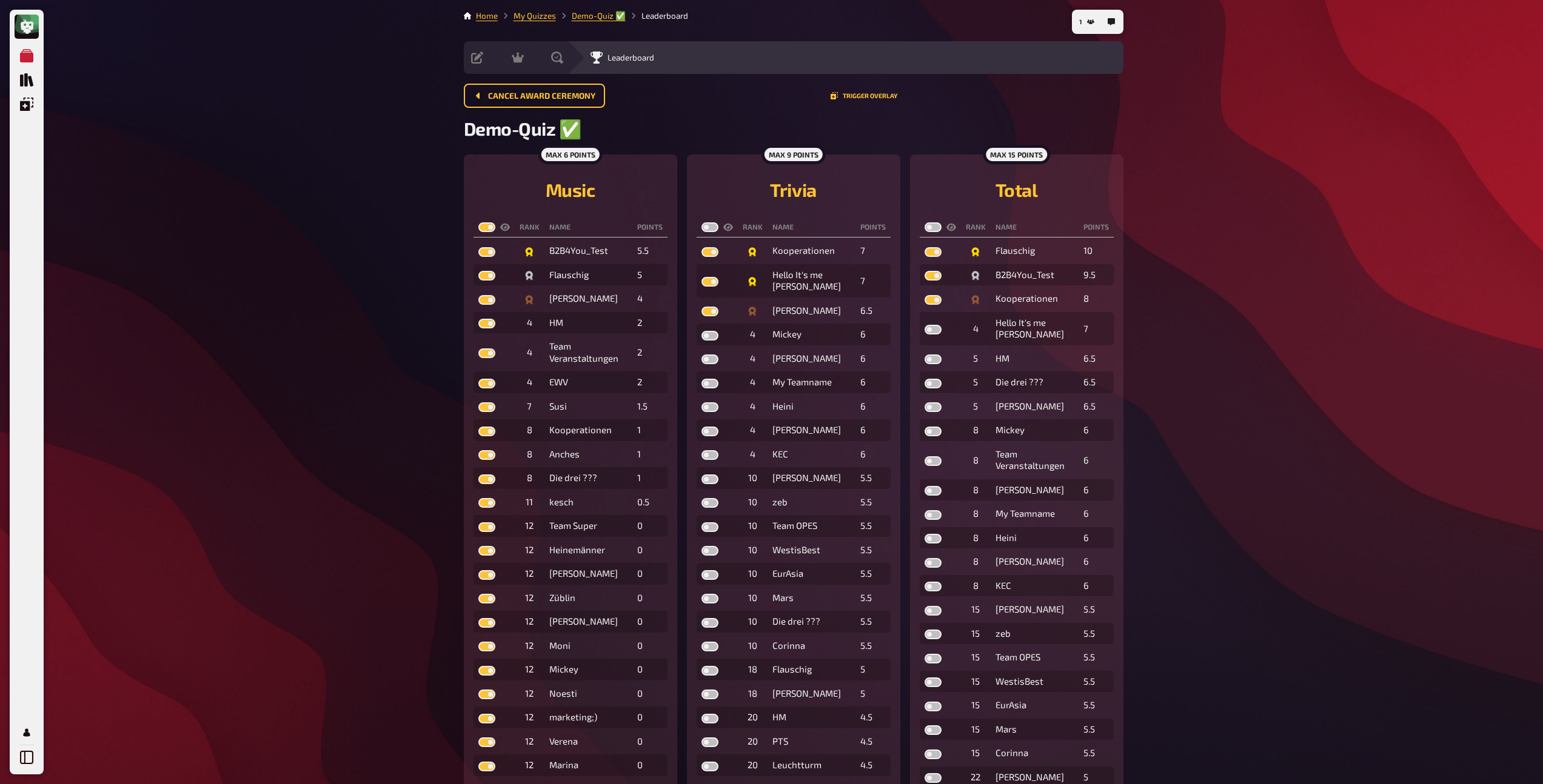
checkbox input "true"
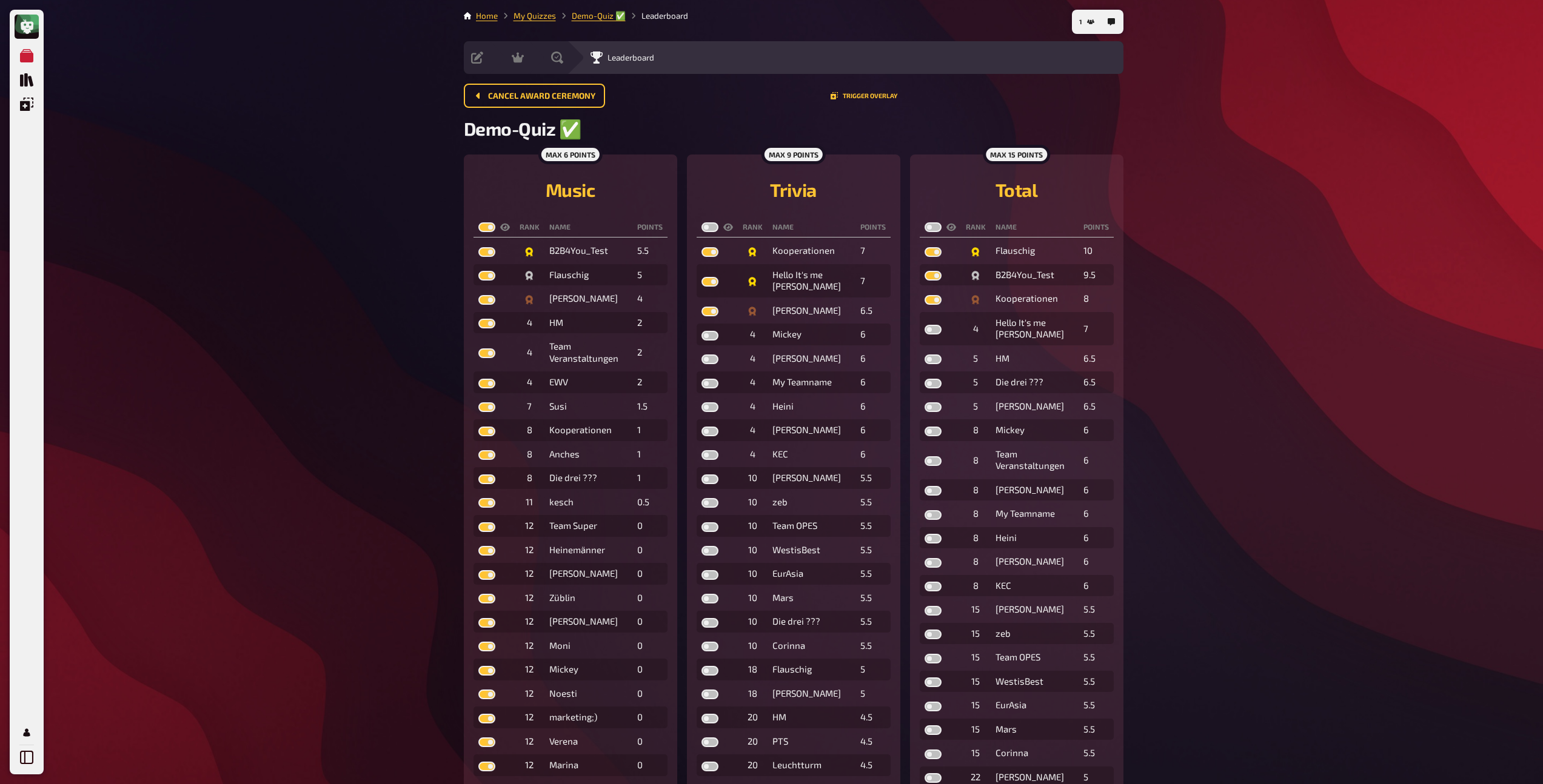
checkbox input "true"
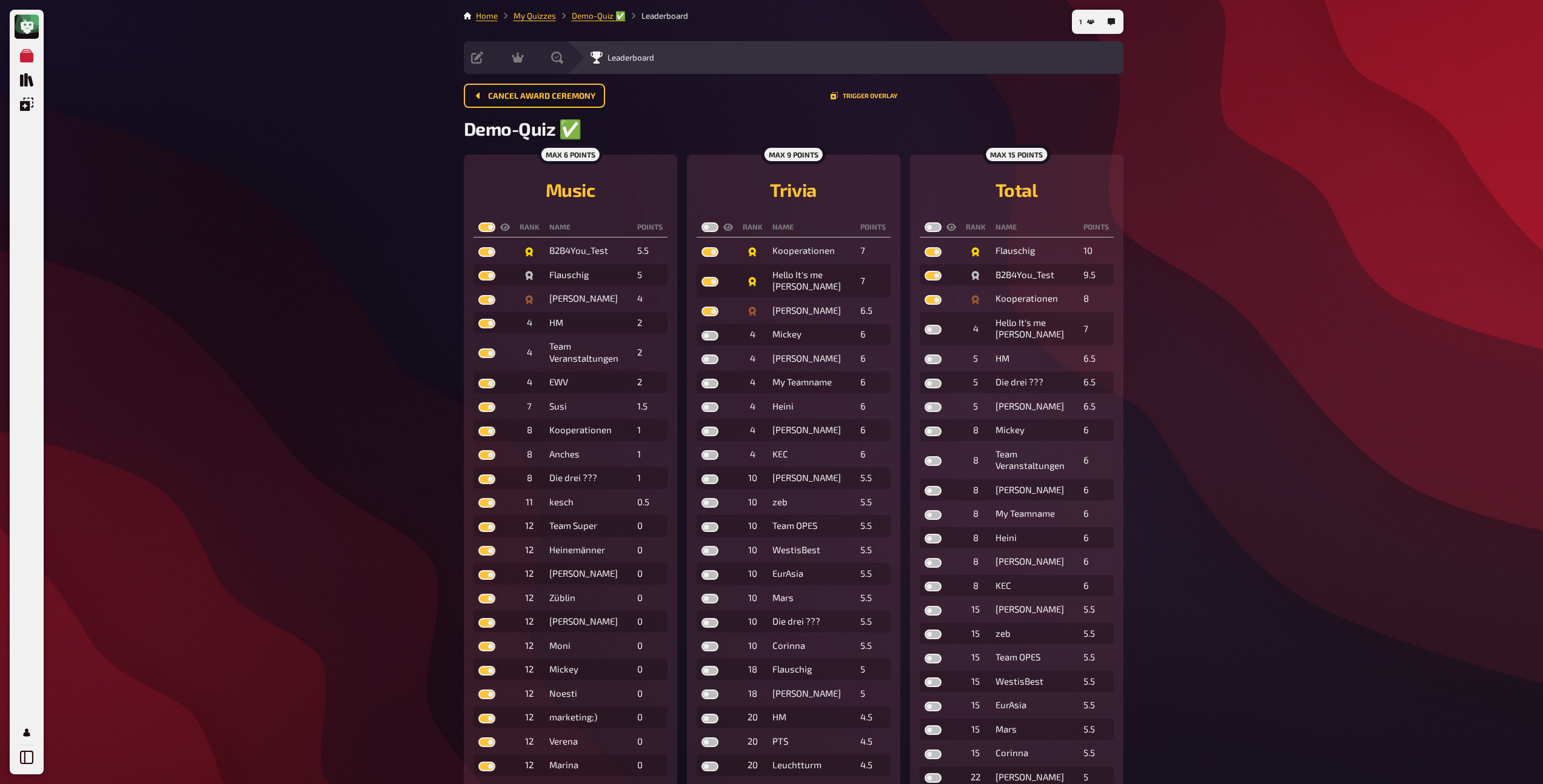
checkbox input "true"
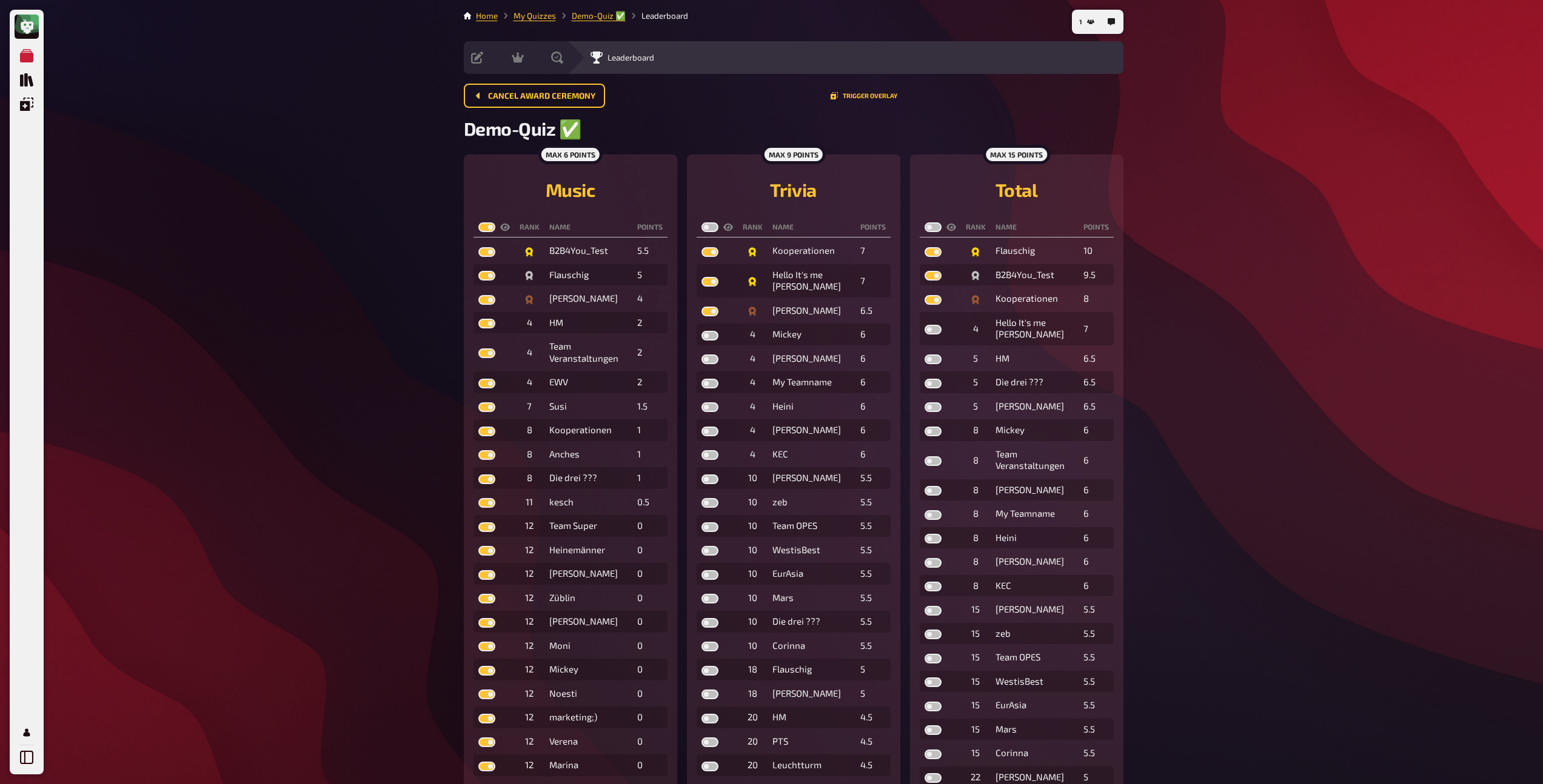
checkbox input "true"
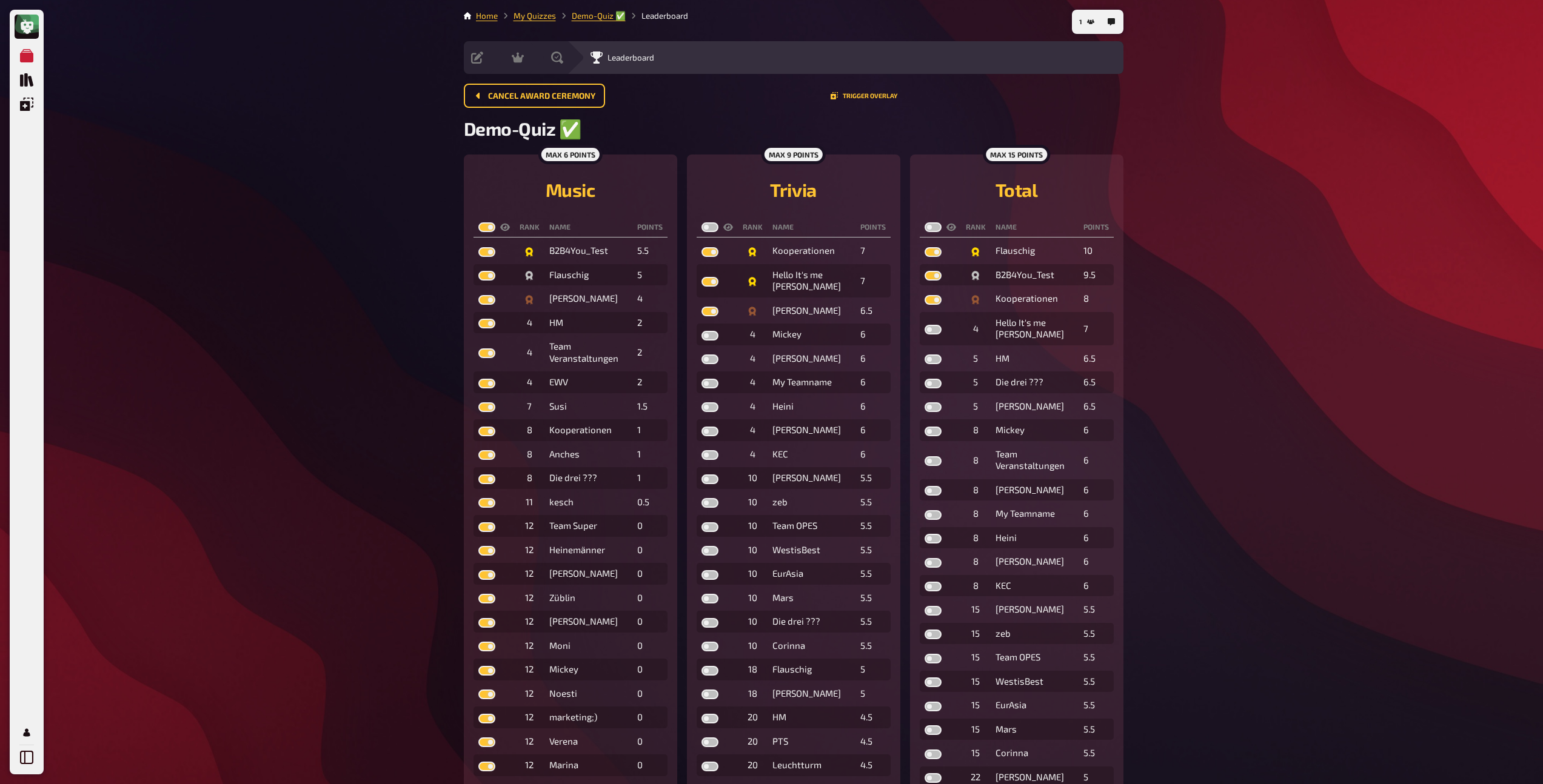
checkbox input "true"
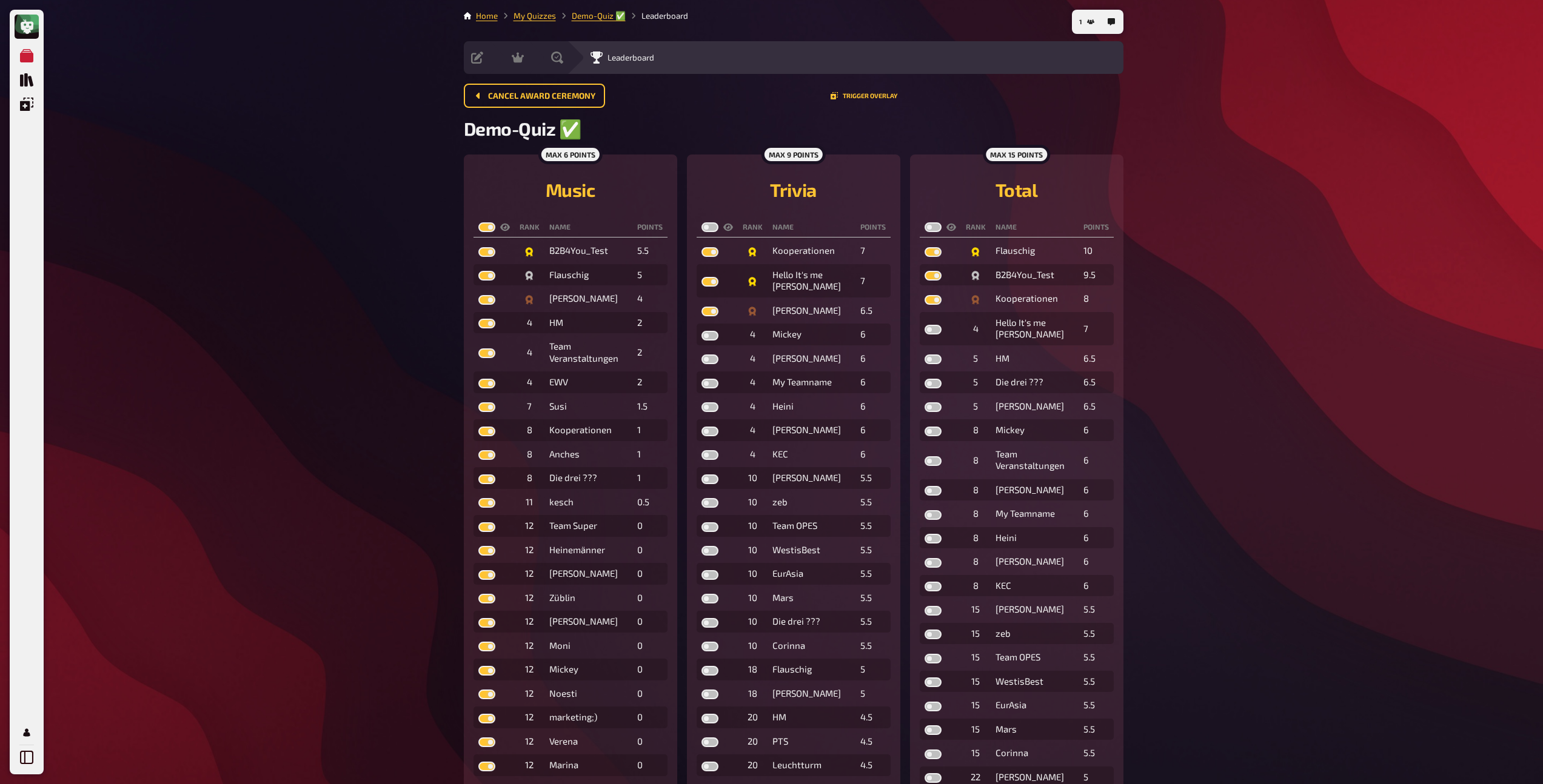
checkbox input "true"
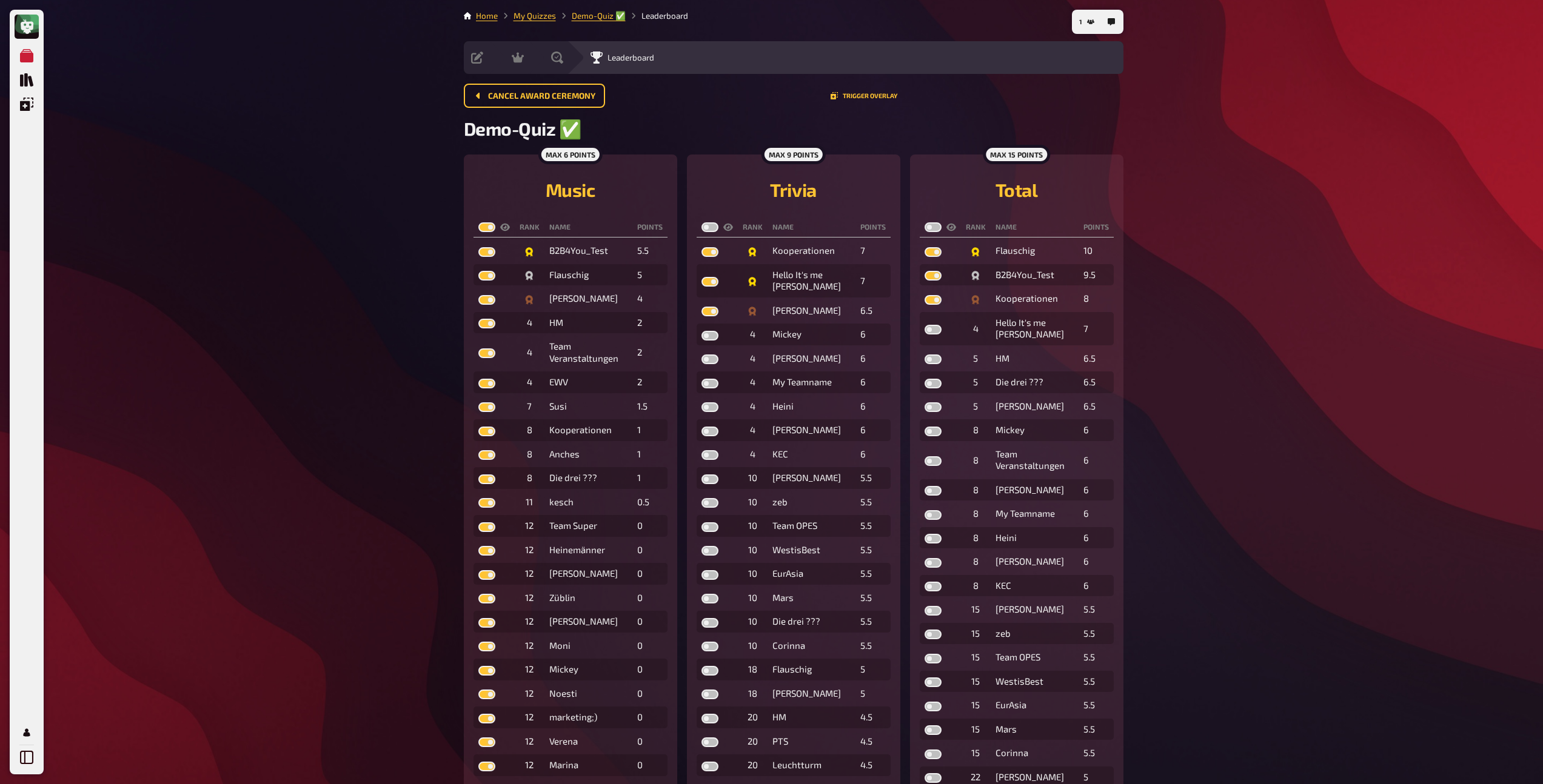
checkbox input "true"
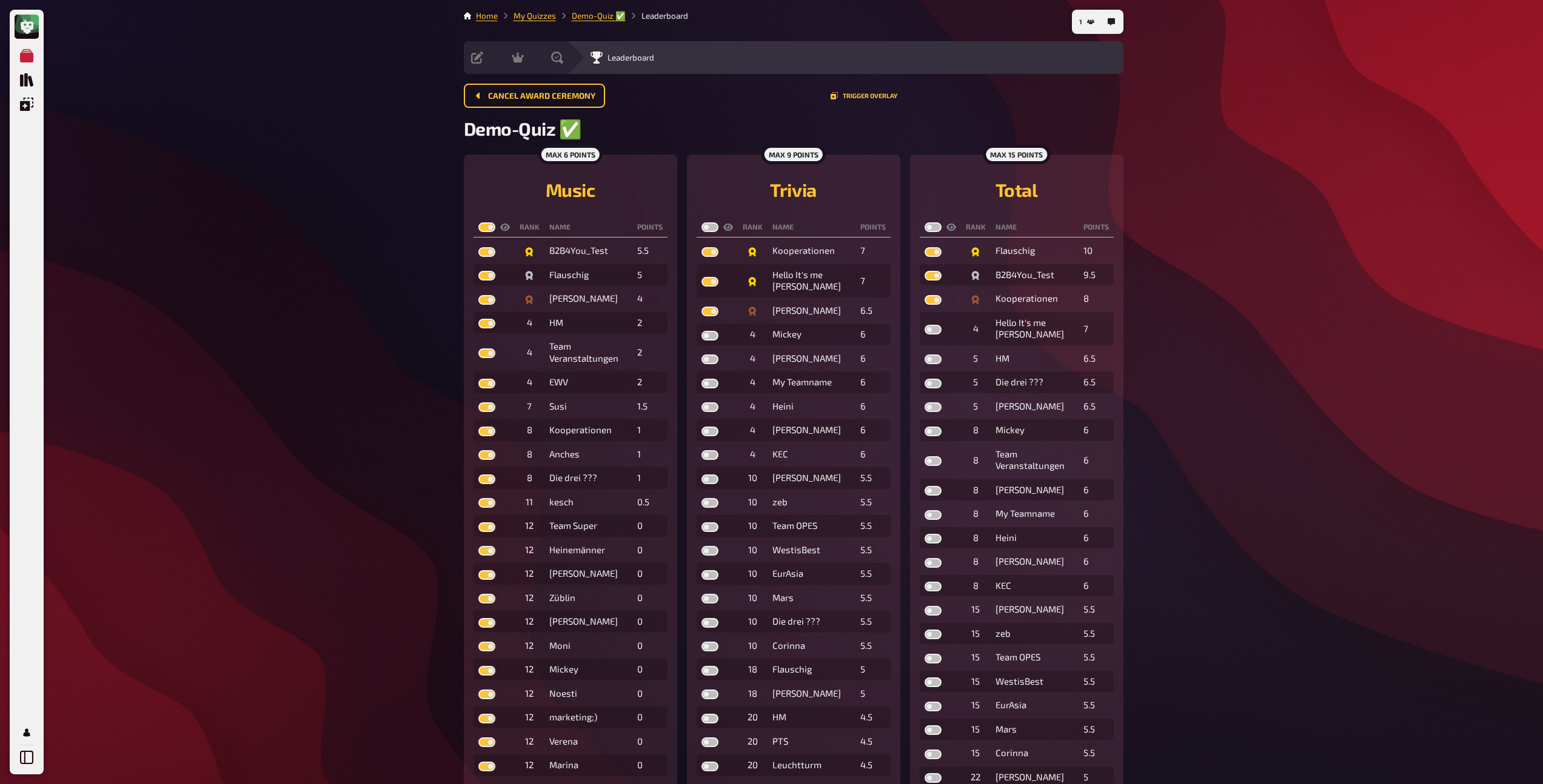
checkbox input "true"
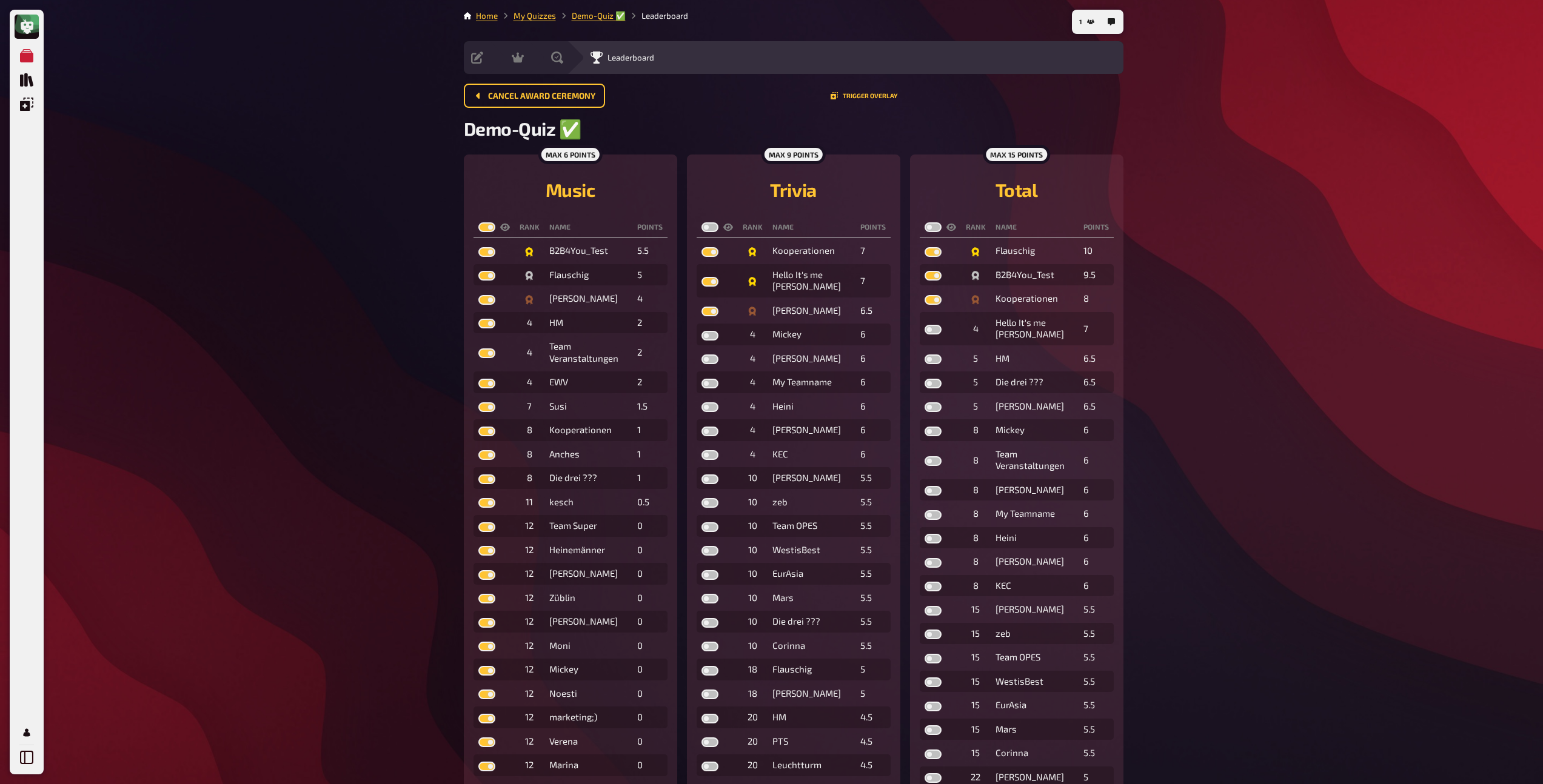
checkbox input "true"
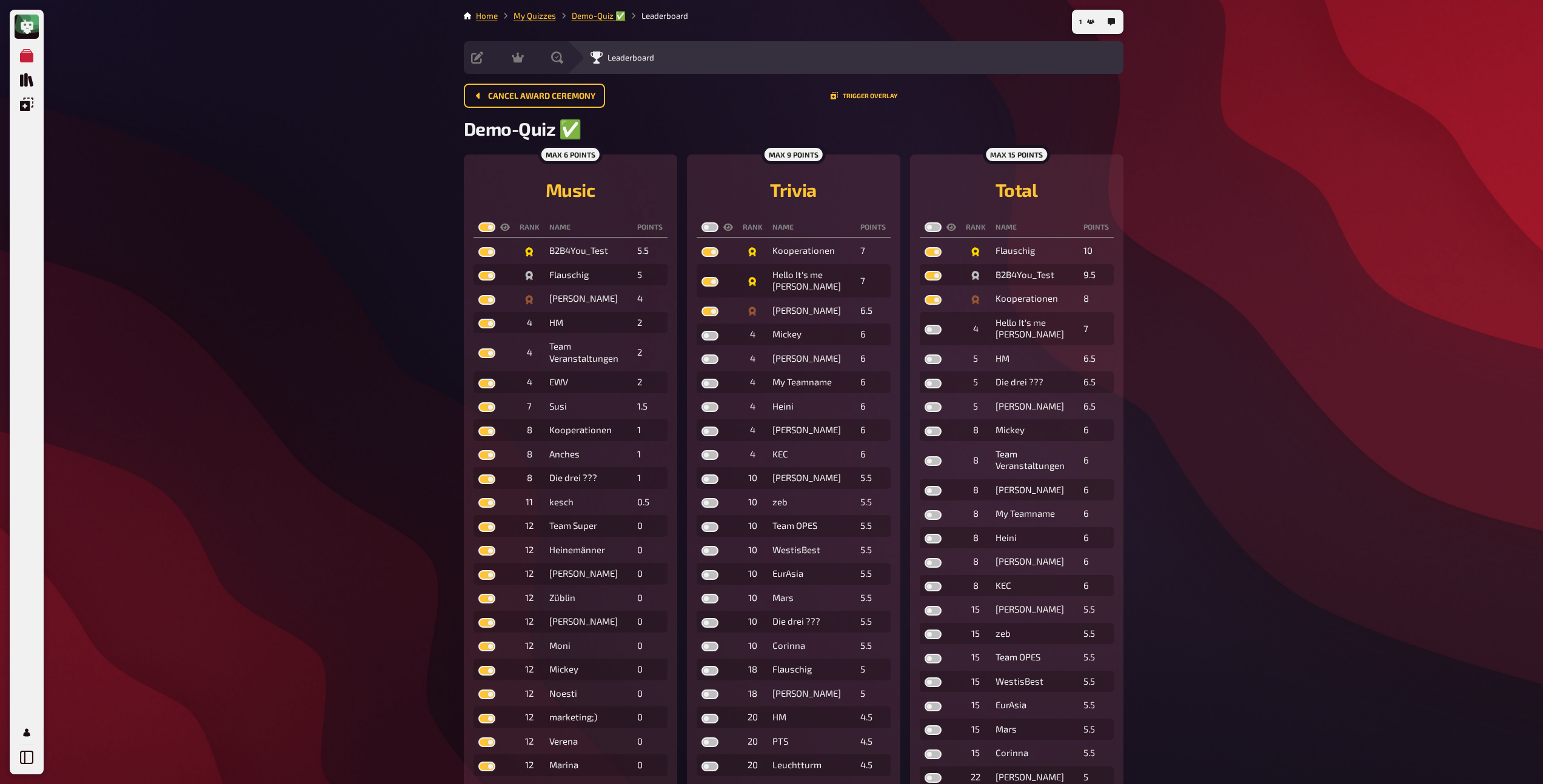
checkbox input "true"
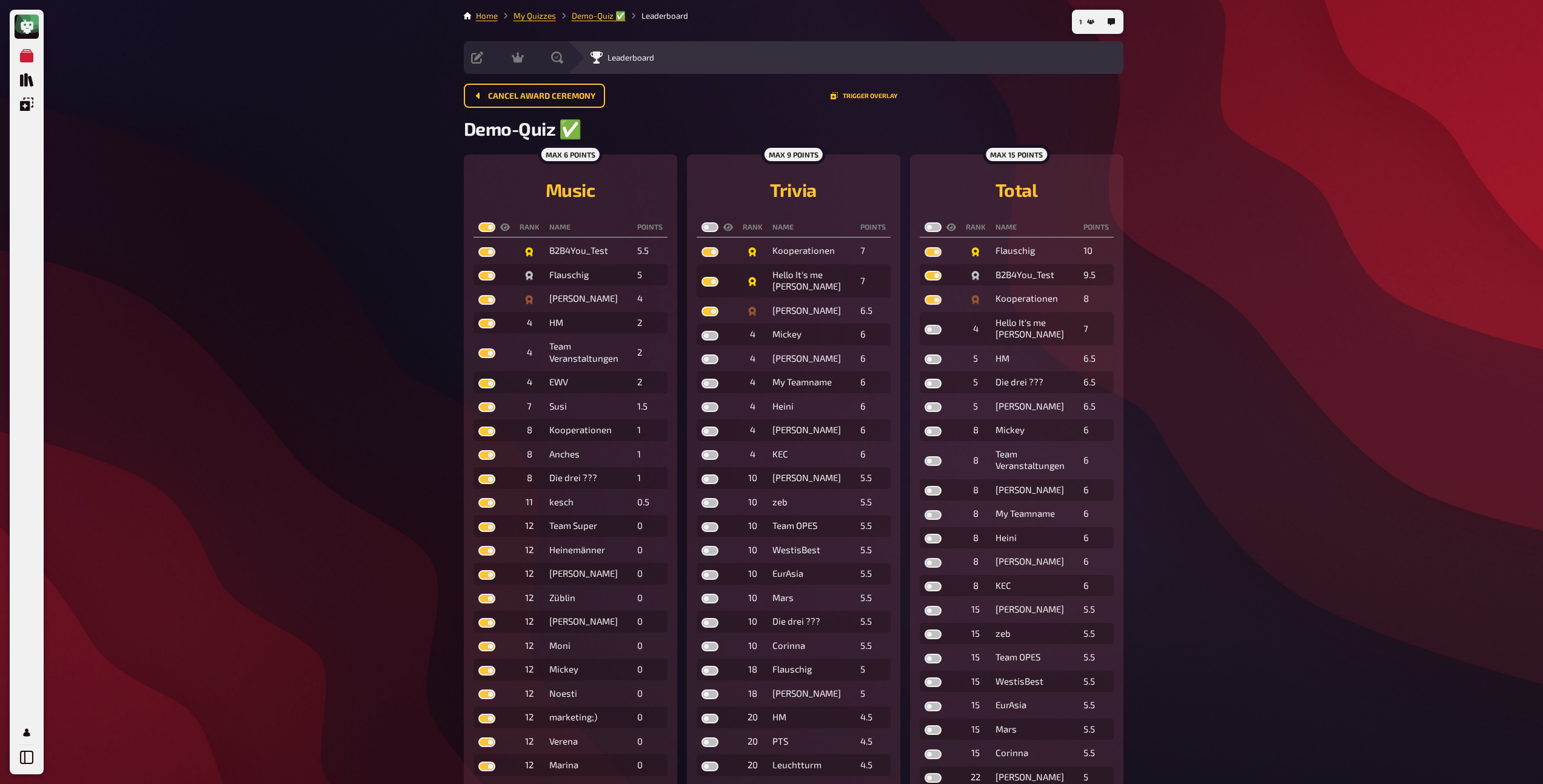
checkbox input "true"
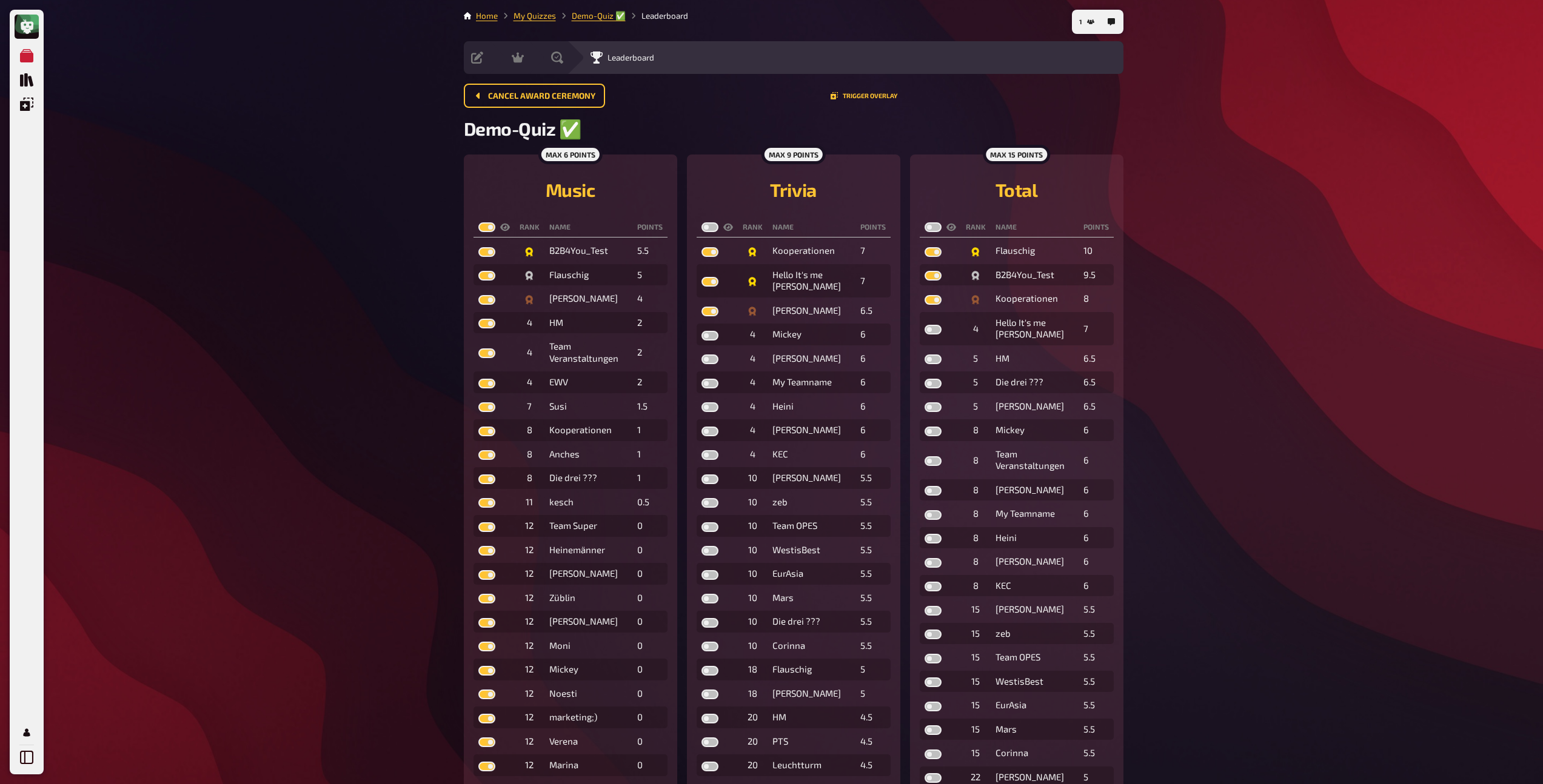
checkbox input "true"
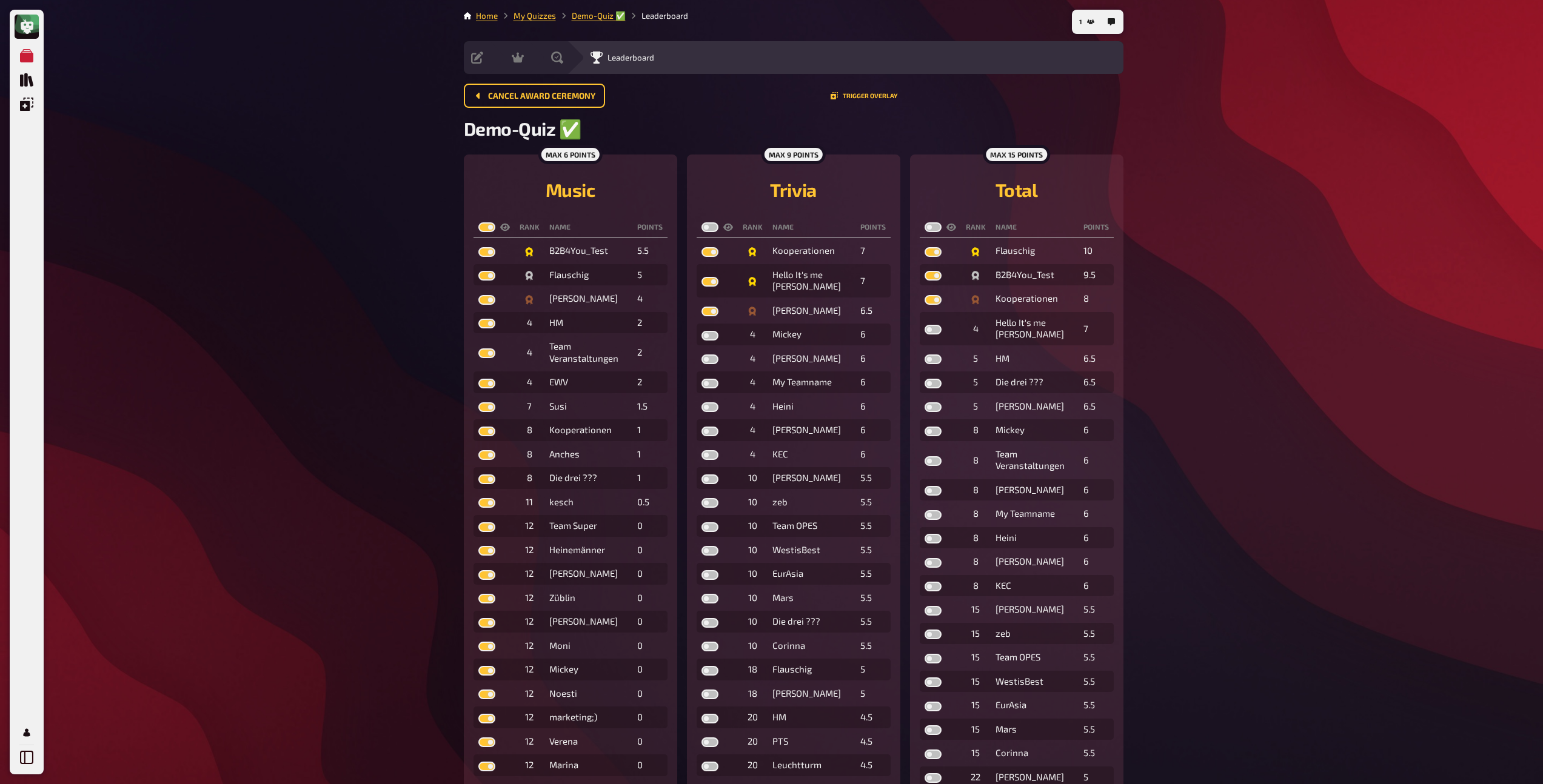
checkbox input "true"
click at [706, 227] on label at bounding box center [710, 228] width 17 height 10
click at [702, 223] on input "checkbox" at bounding box center [701, 222] width 1 height 1
checkbox input "true"
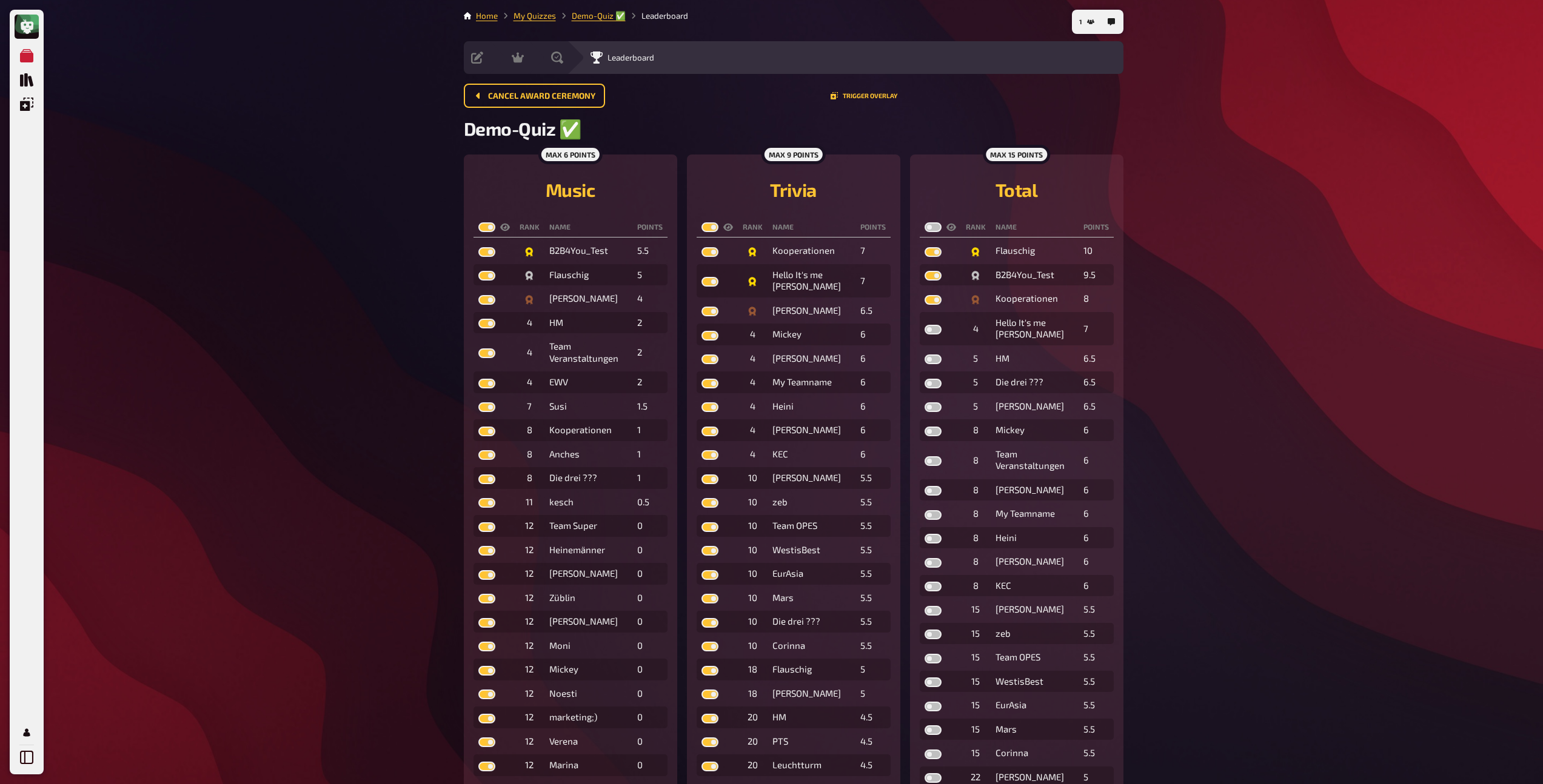
checkbox input "true"
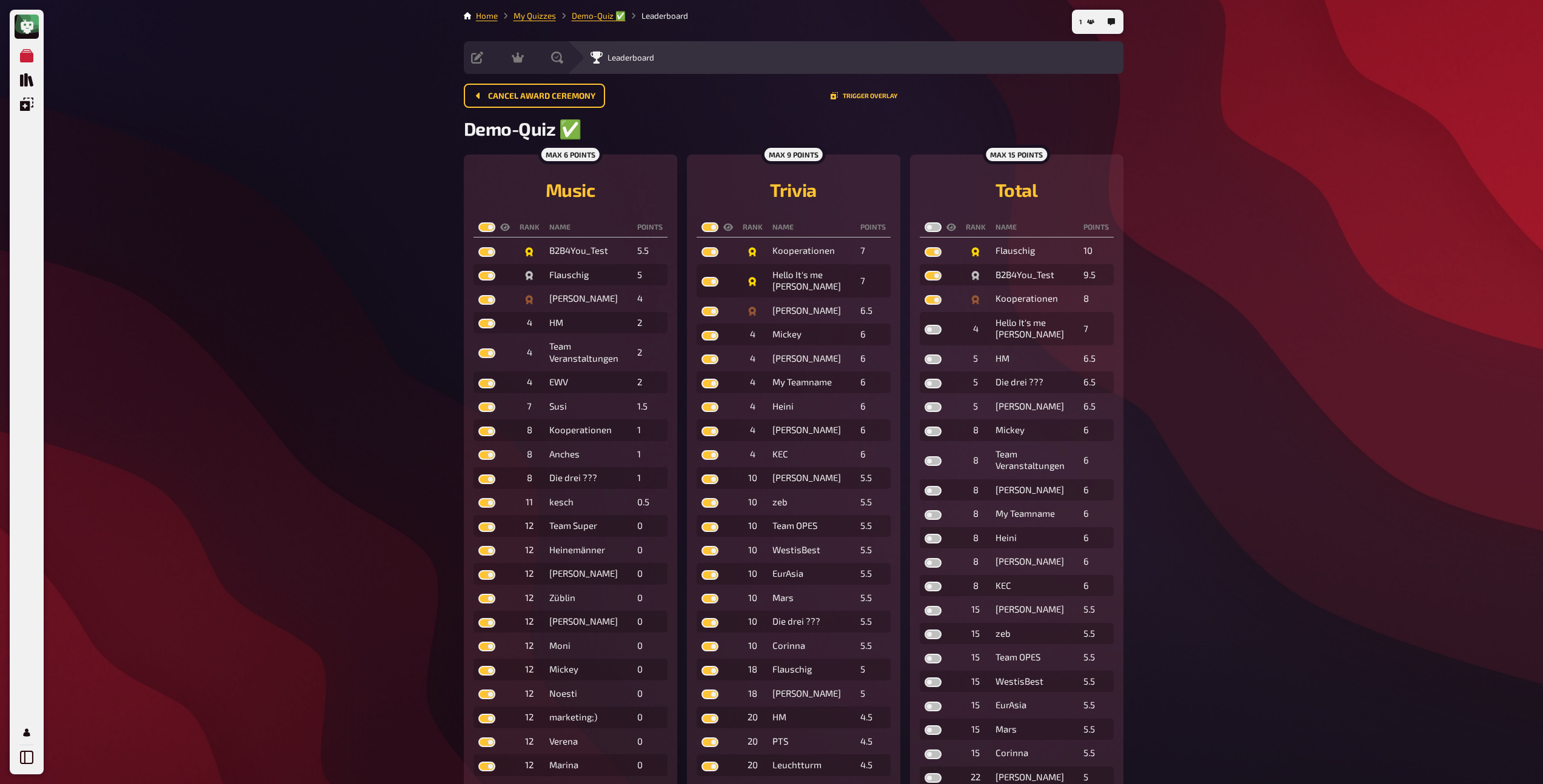
checkbox input "true"
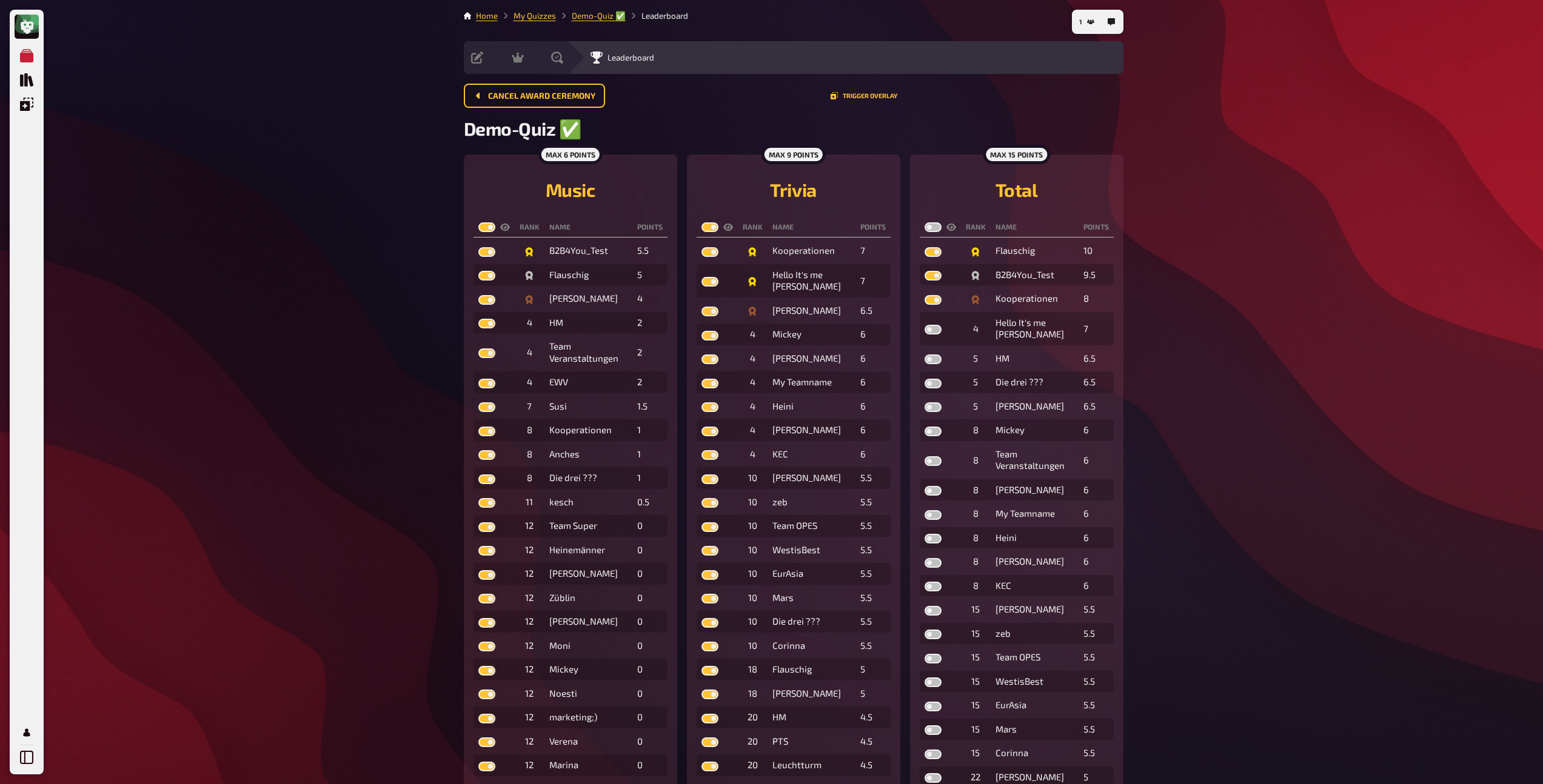
checkbox input "true"
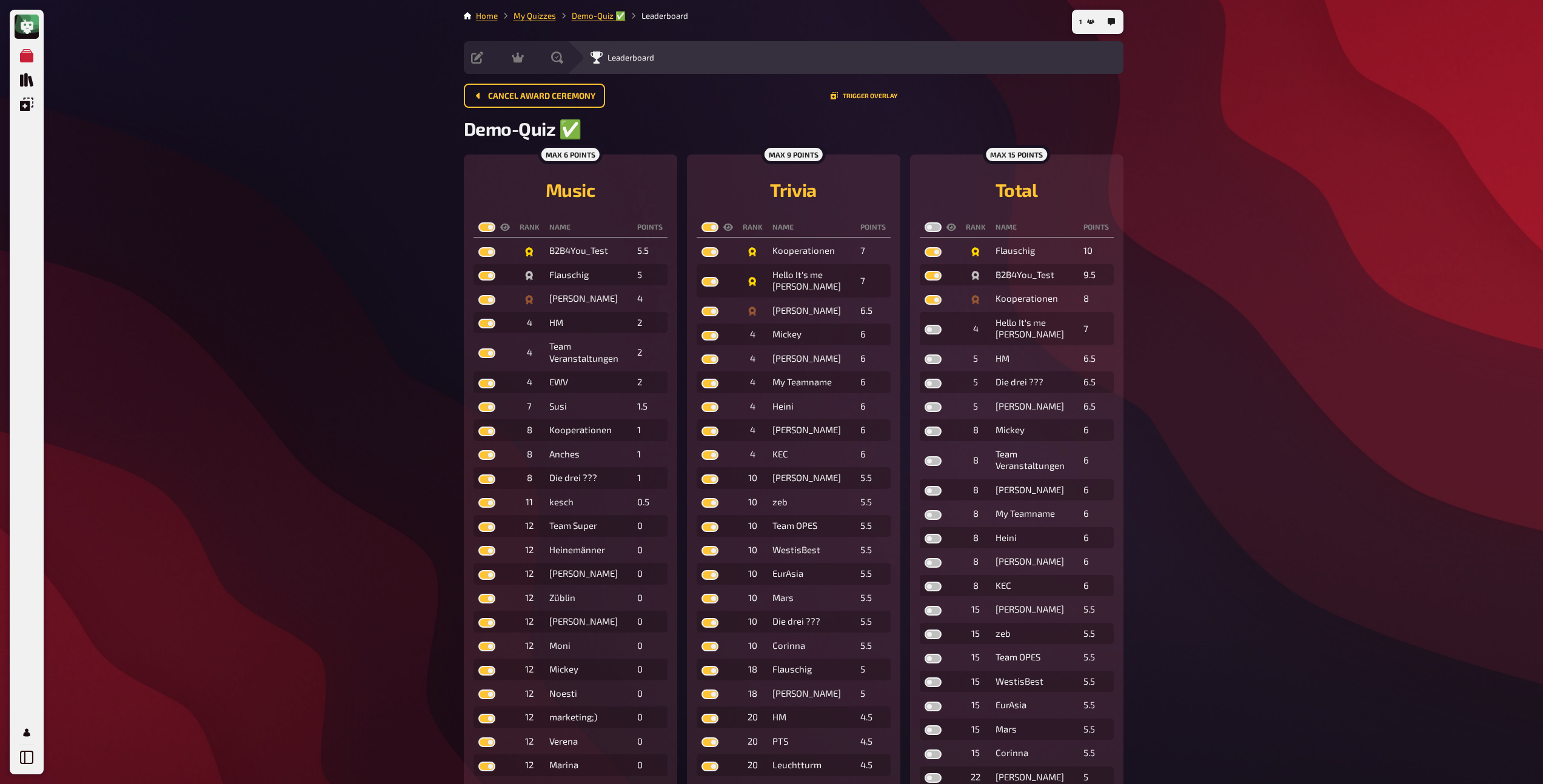
checkbox input "true"
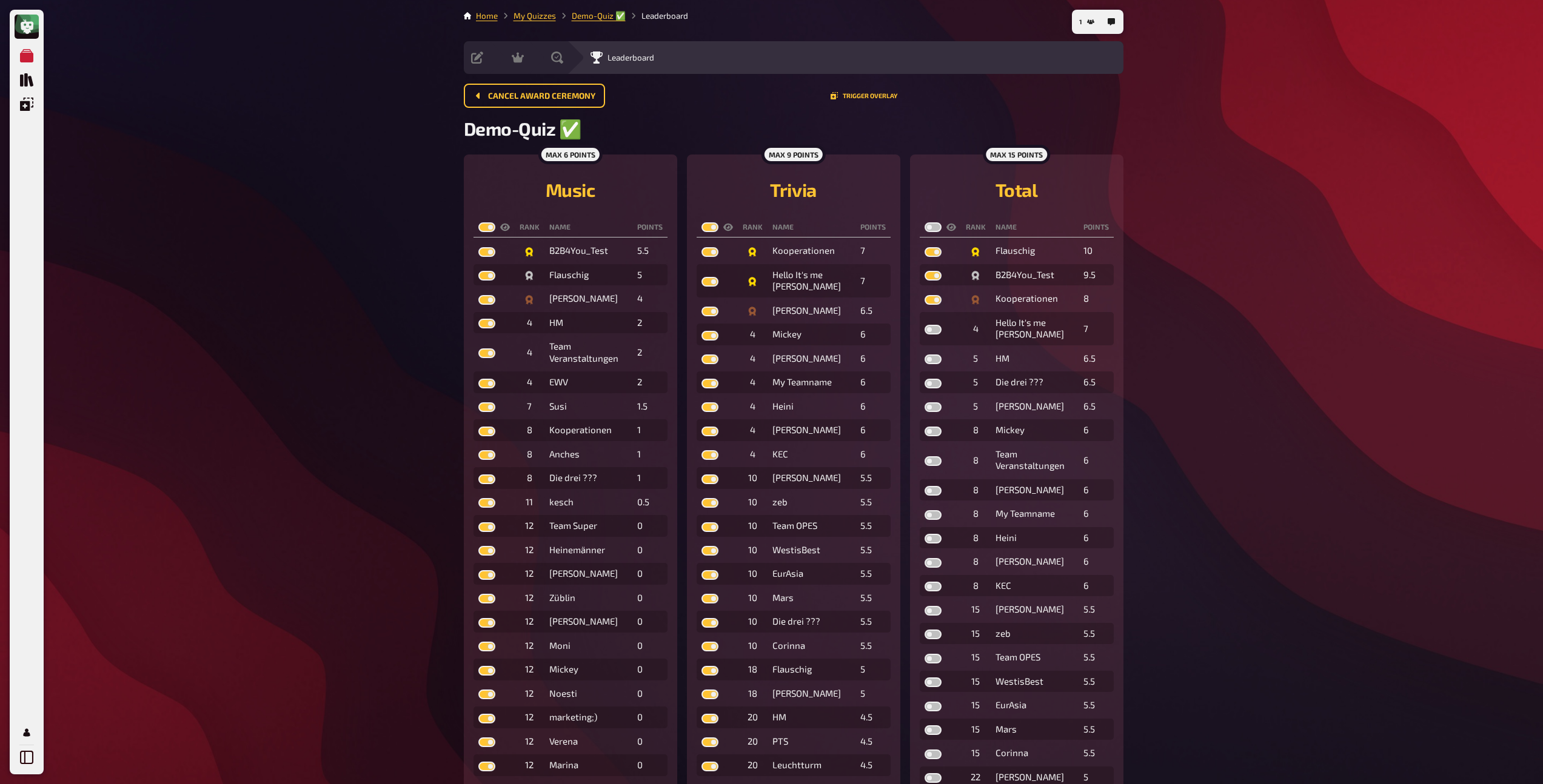
checkbox input "true"
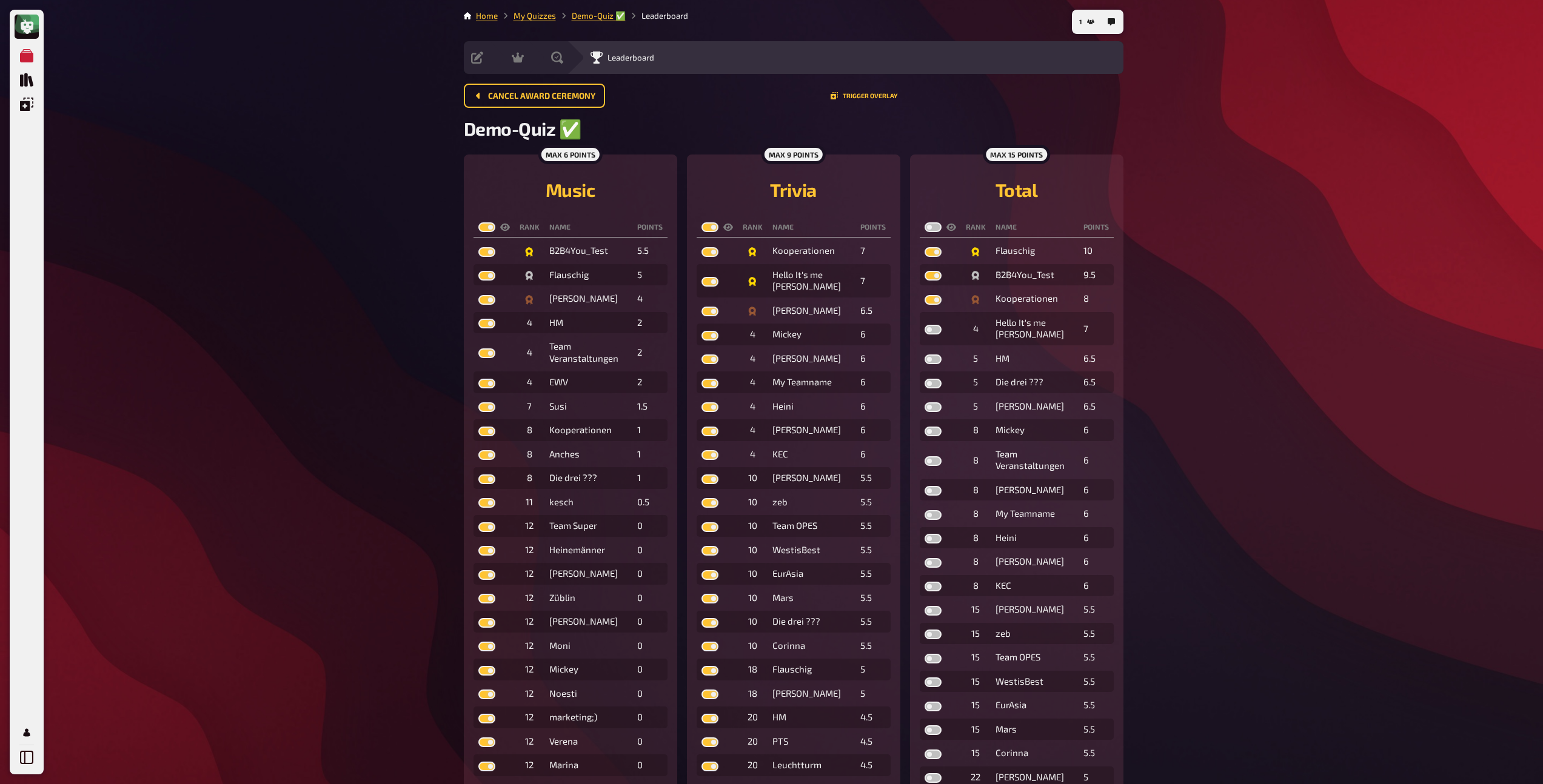
checkbox input "true"
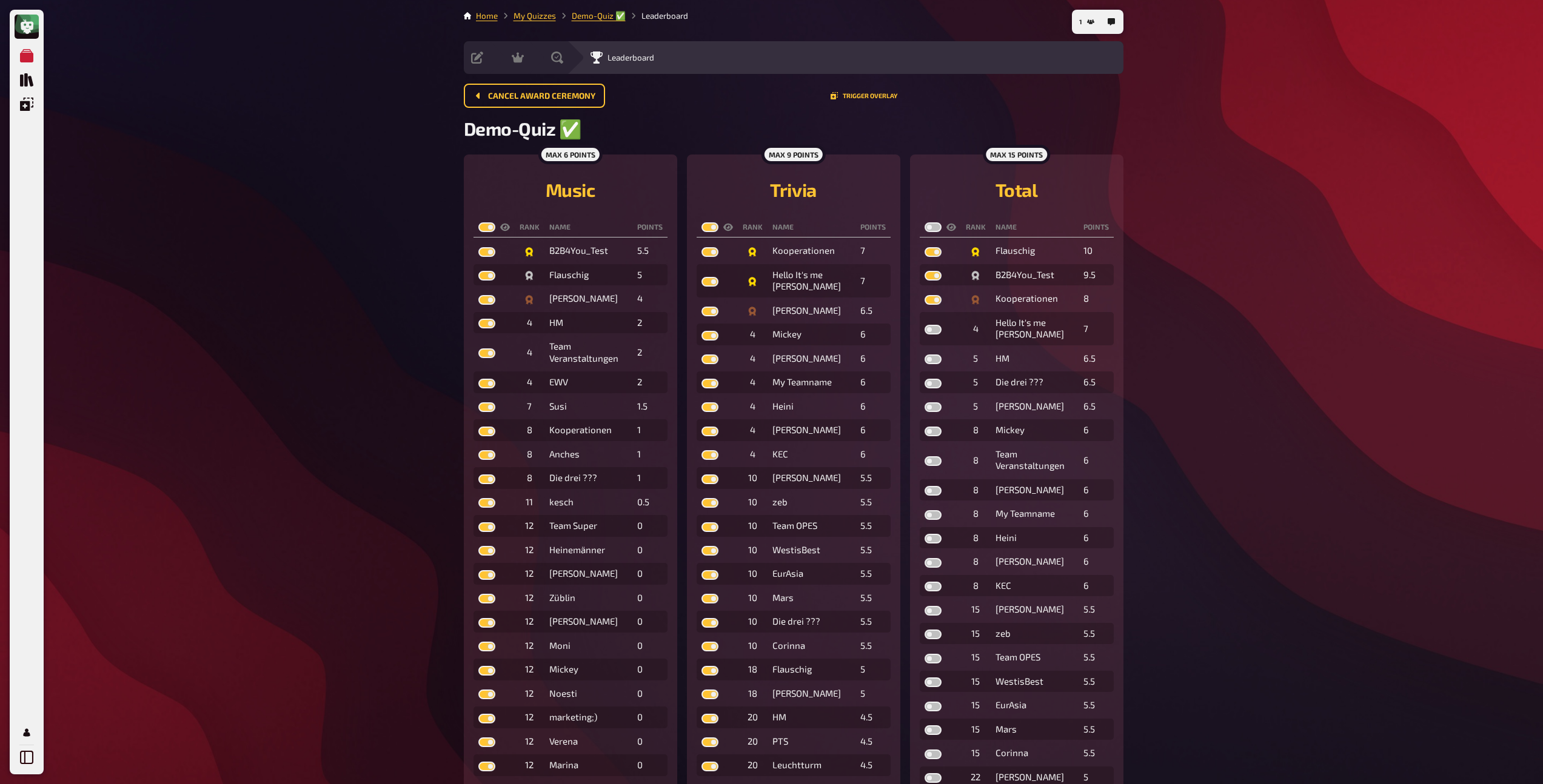
checkbox input "true"
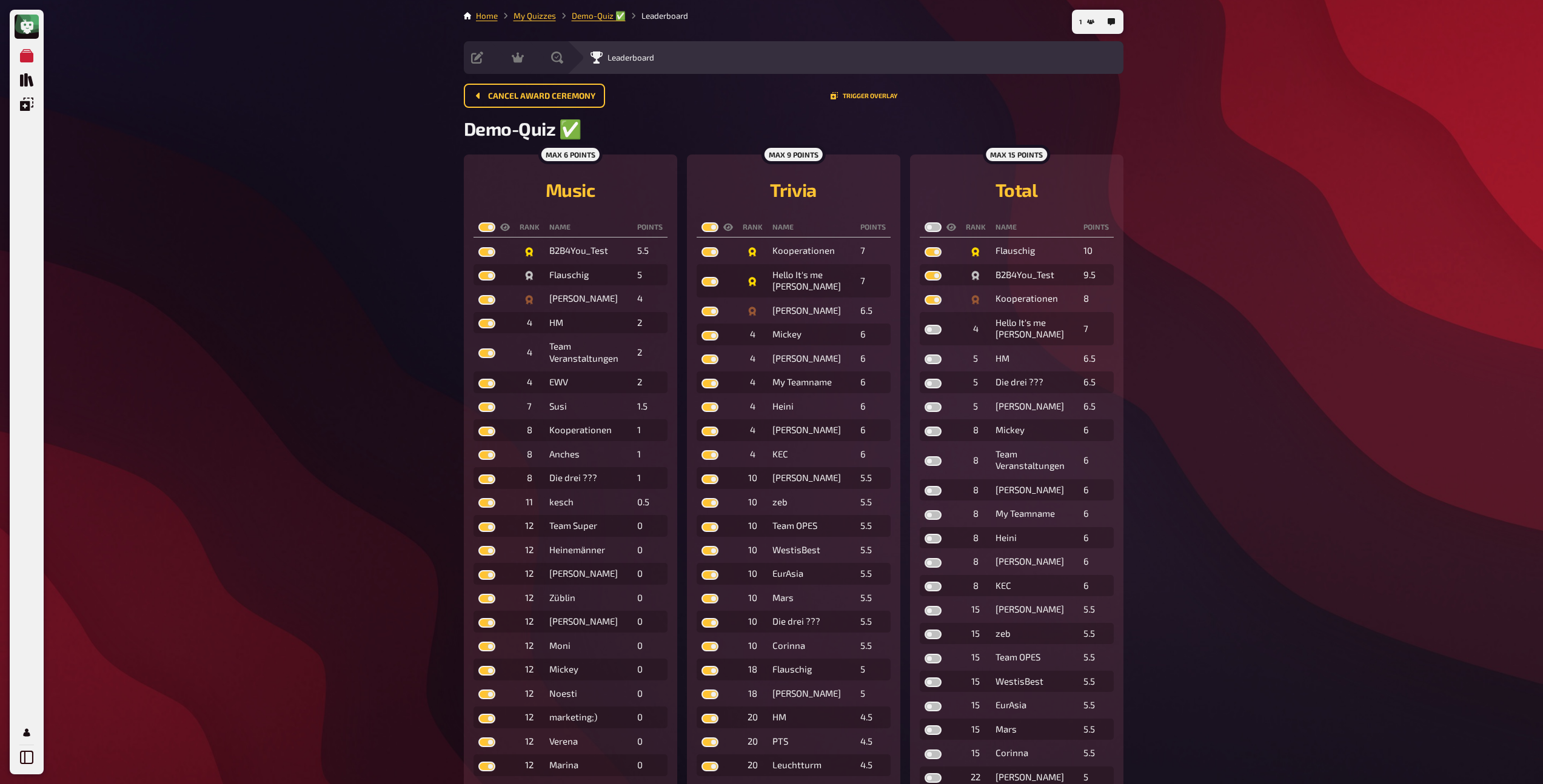
checkbox input "true"
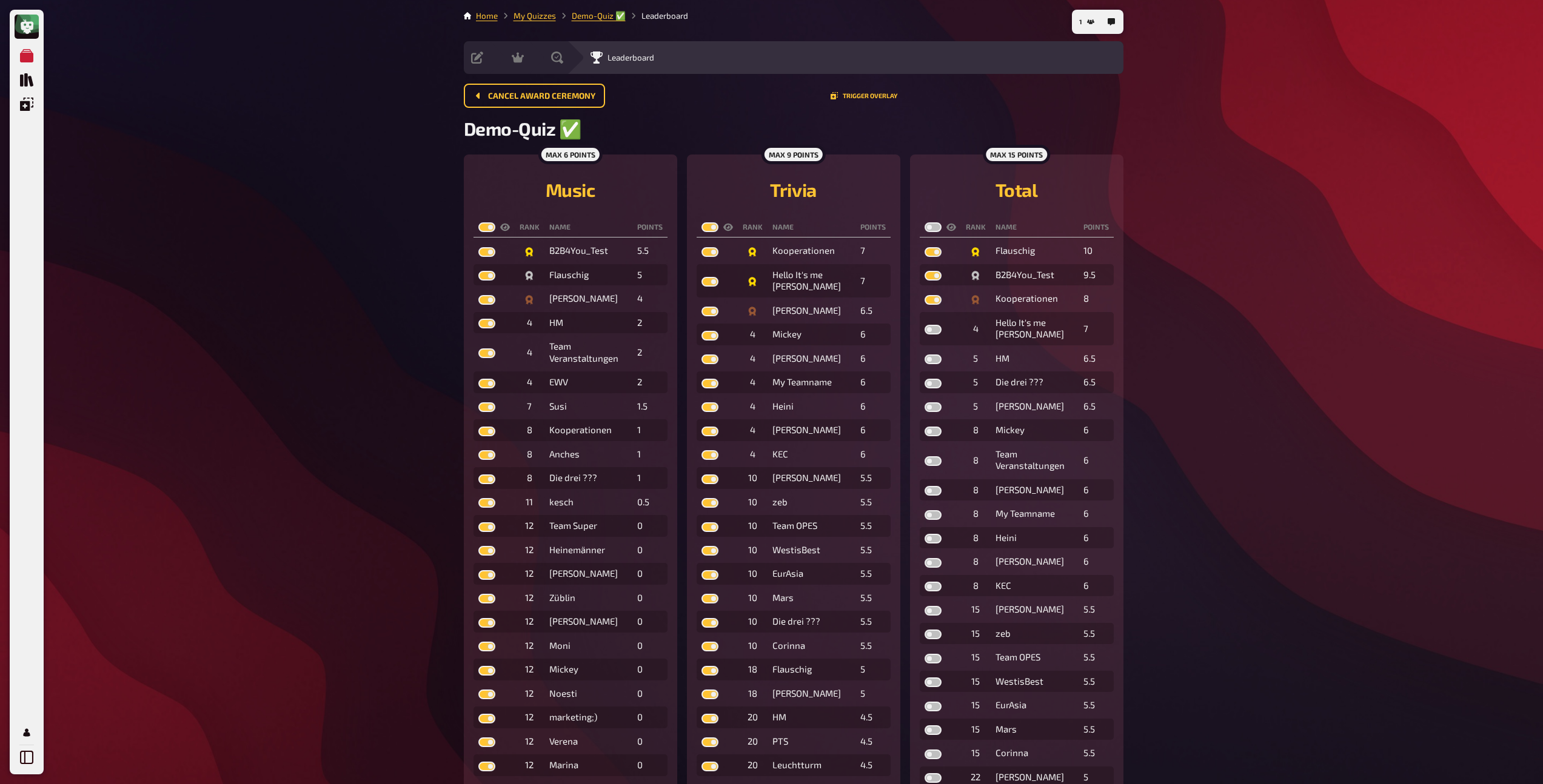
checkbox input "true"
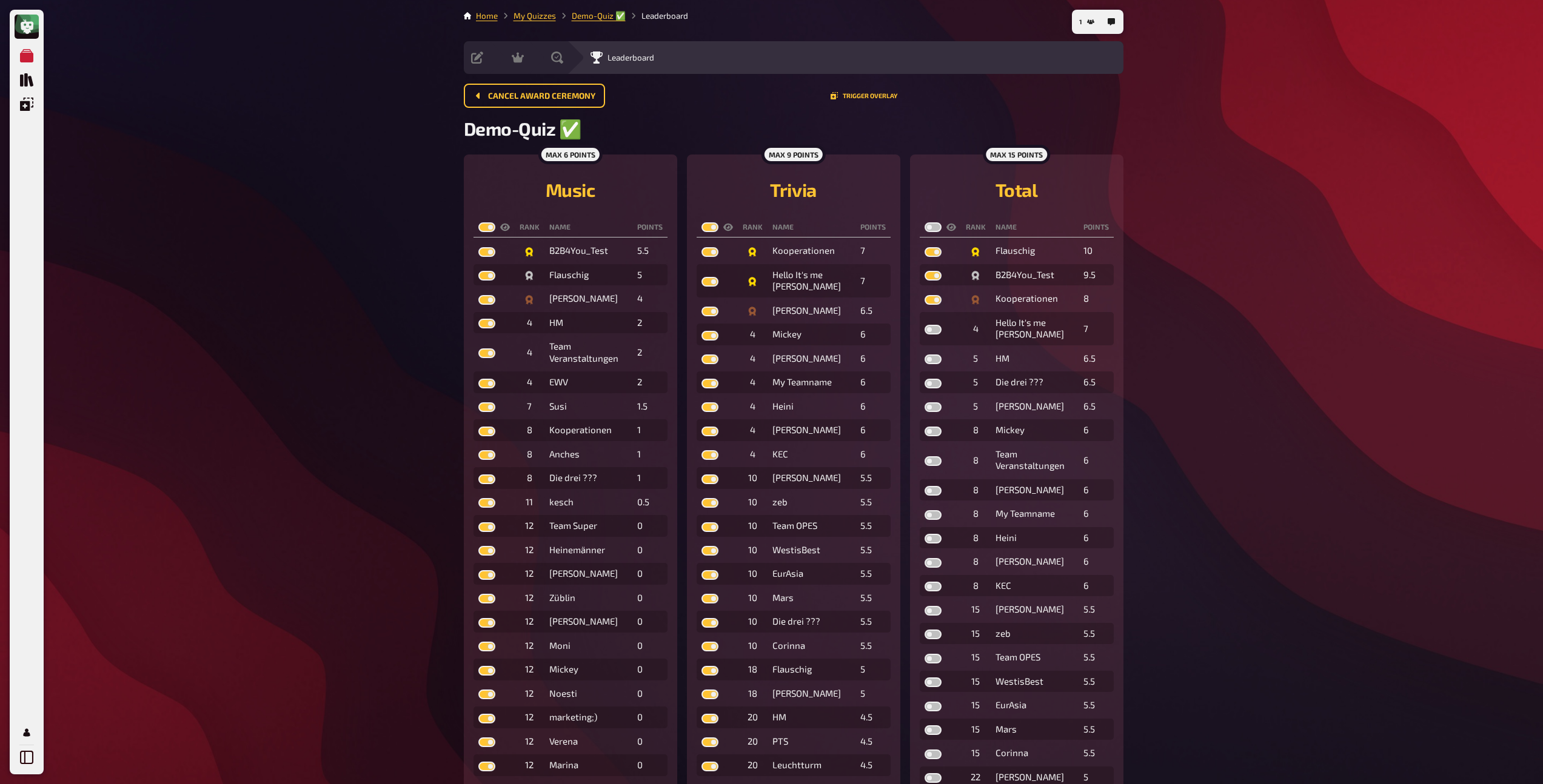
checkbox input "true"
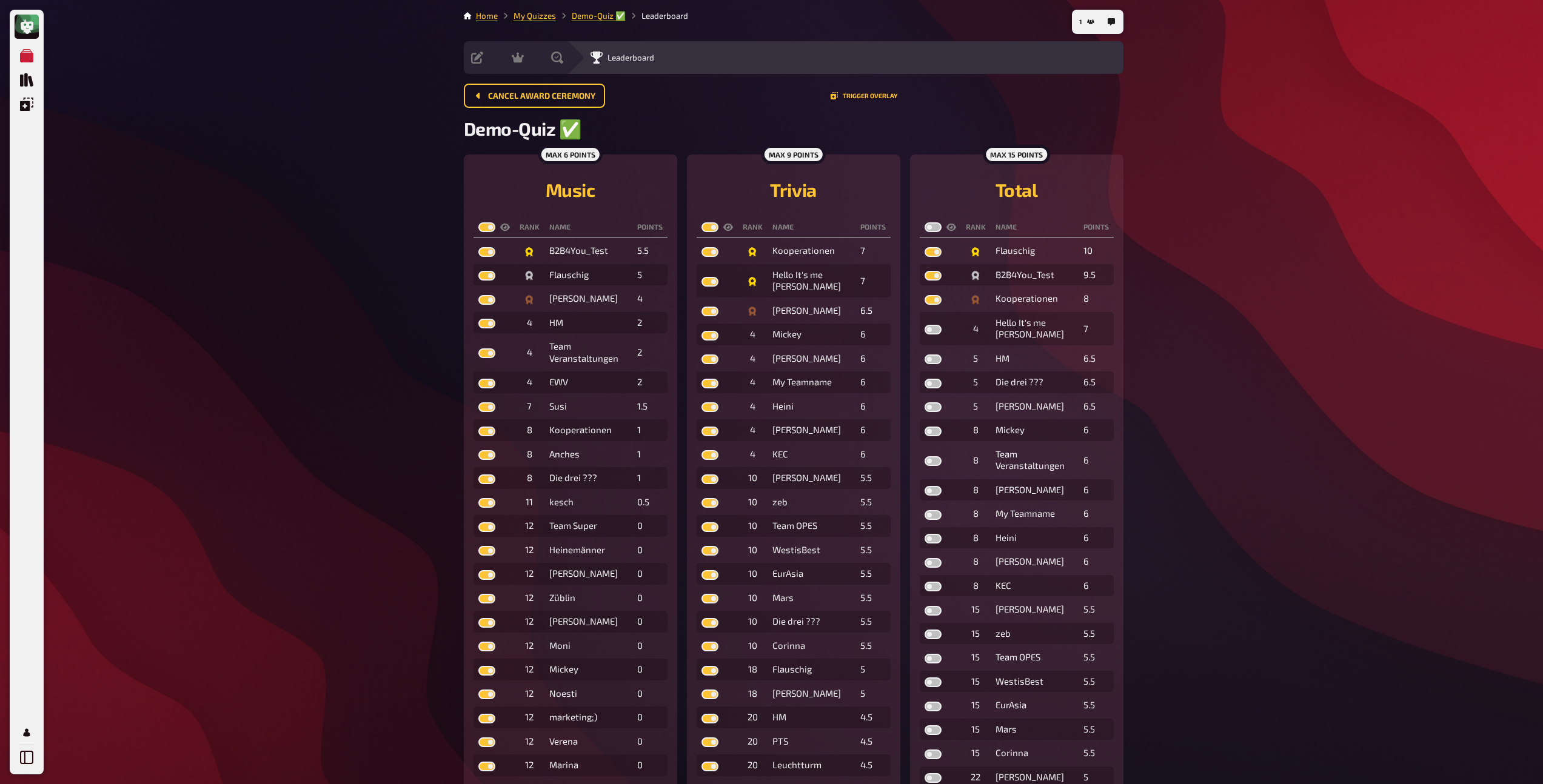
checkbox input "true"
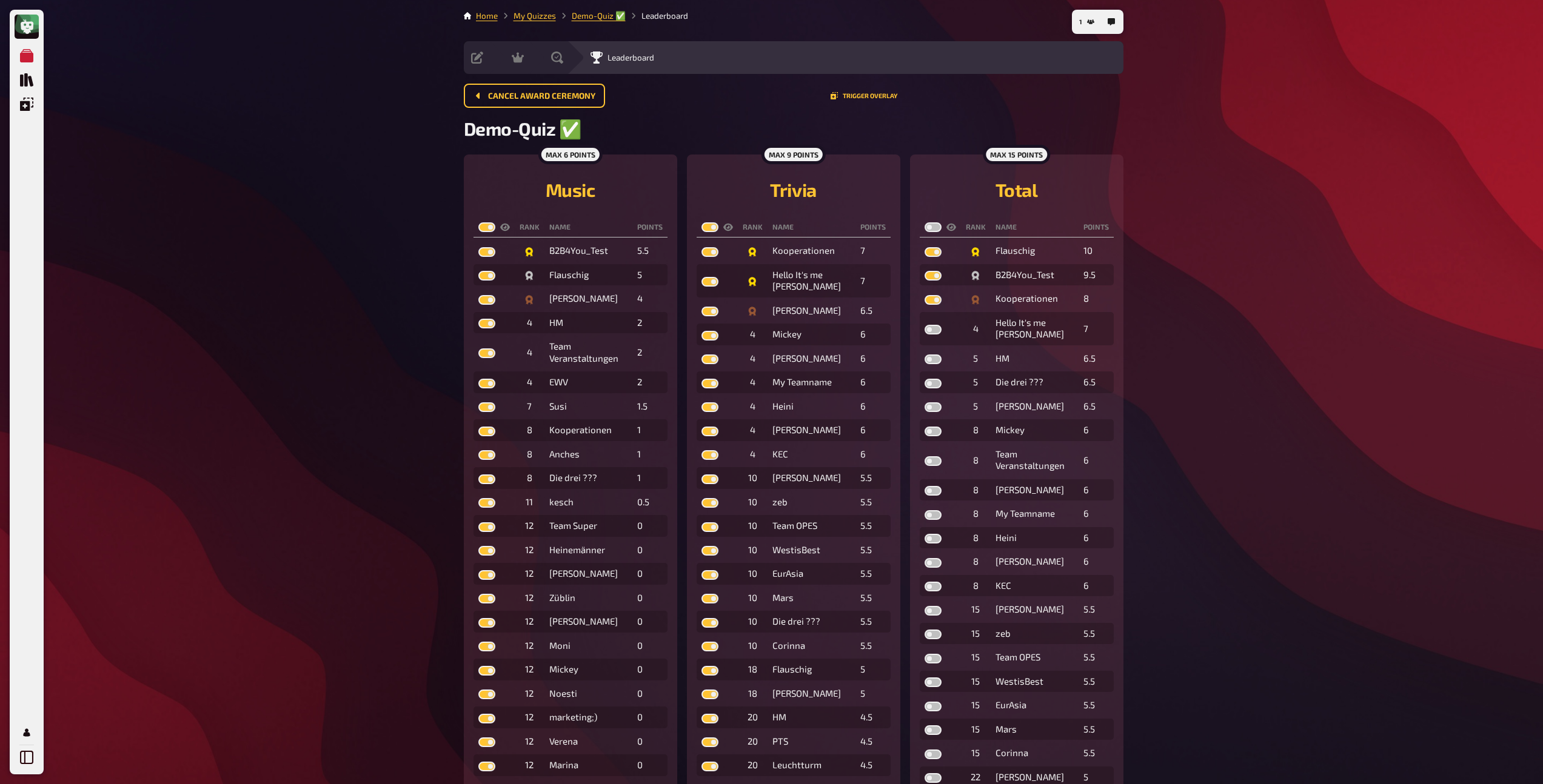
checkbox input "true"
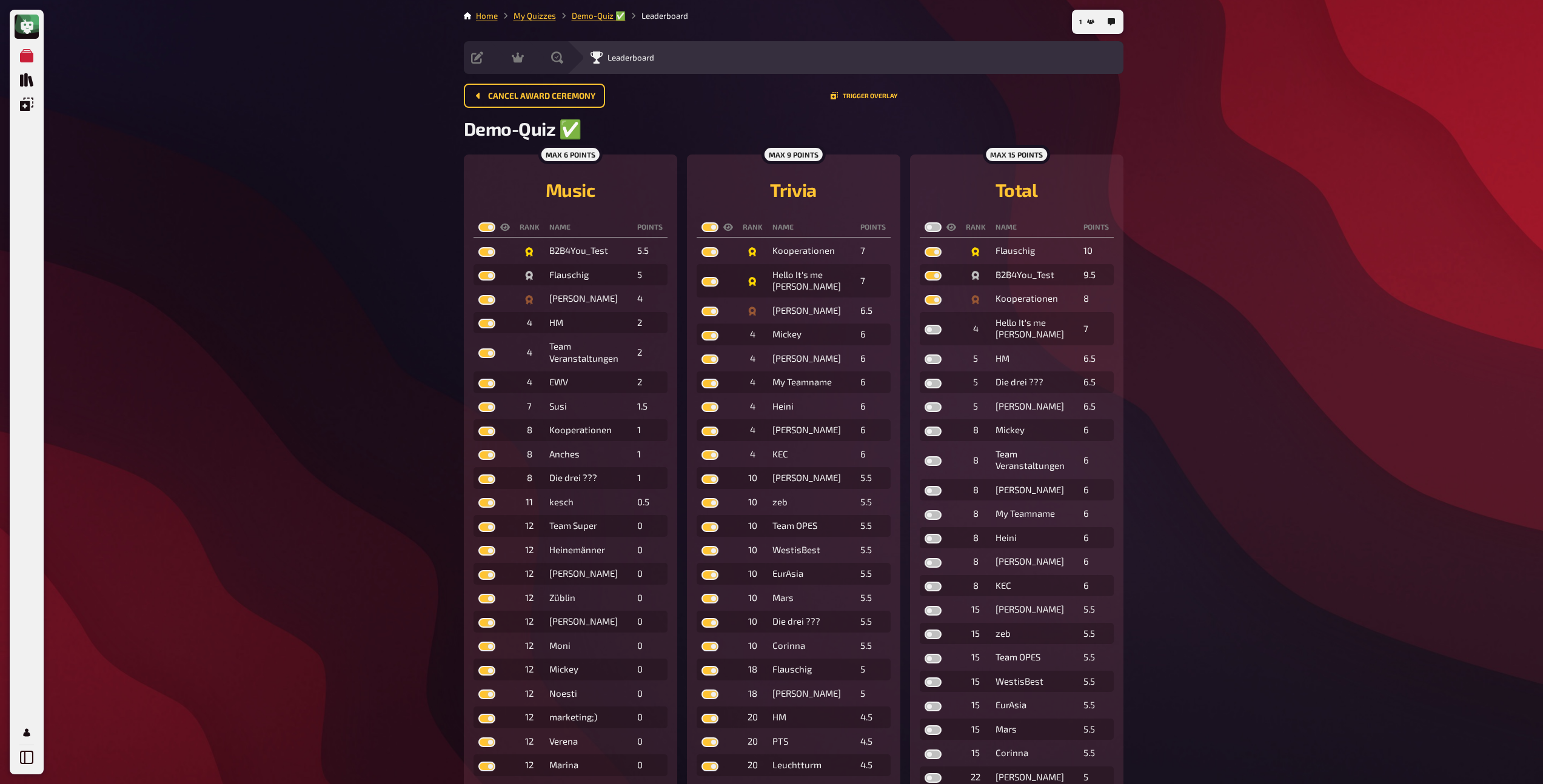
checkbox input "true"
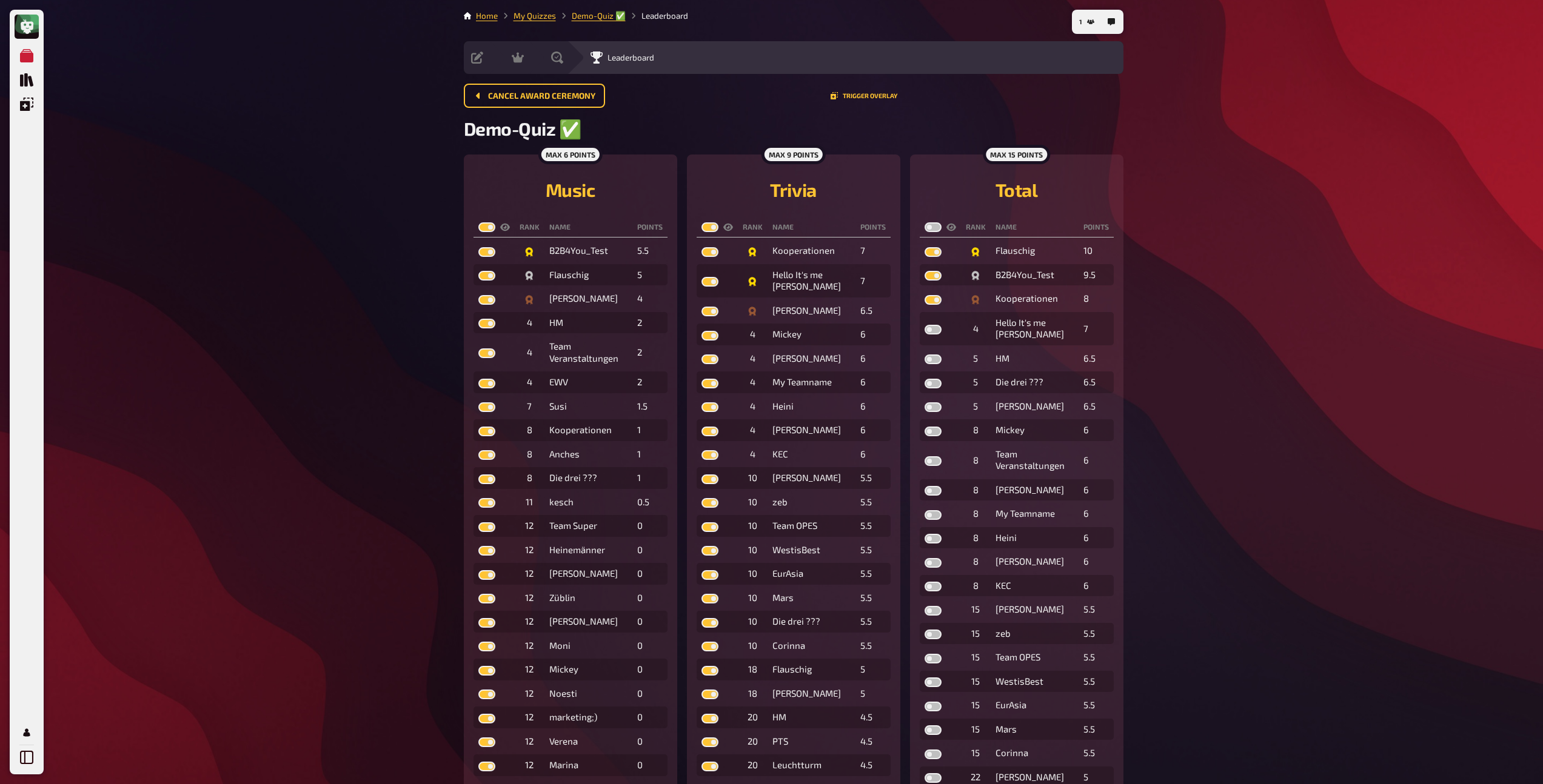
checkbox input "true"
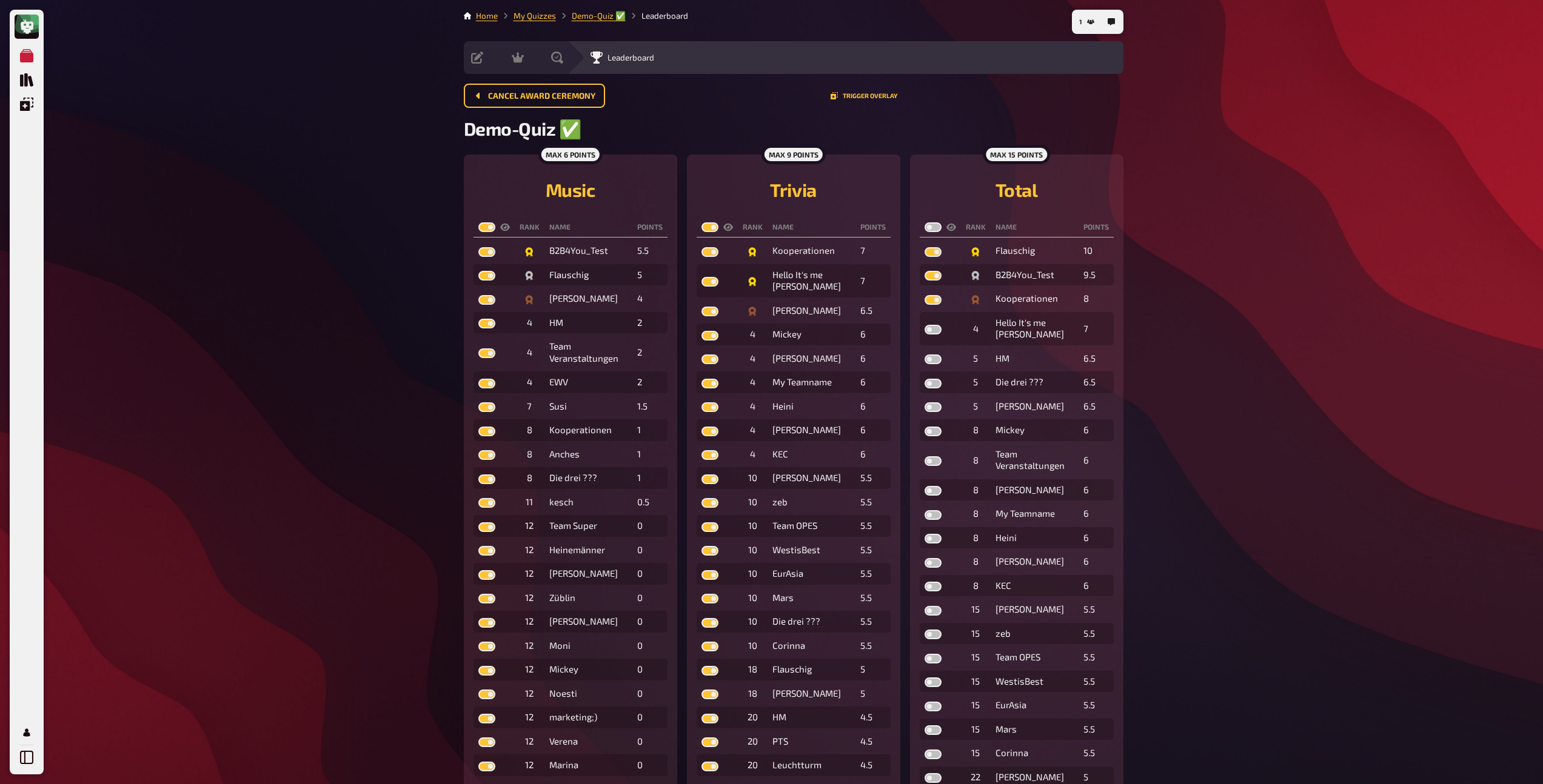
checkbox input "true"
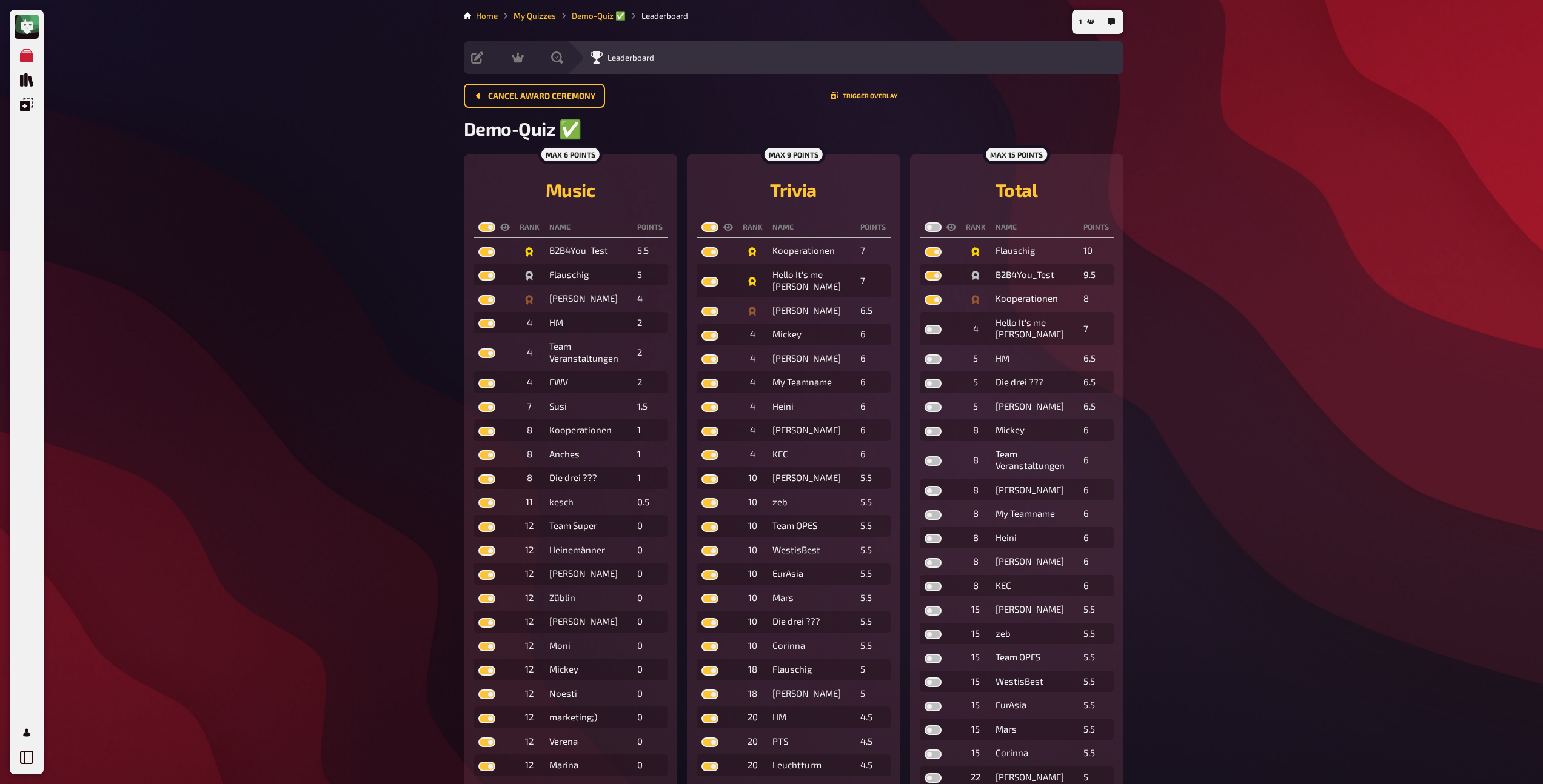
checkbox input "true"
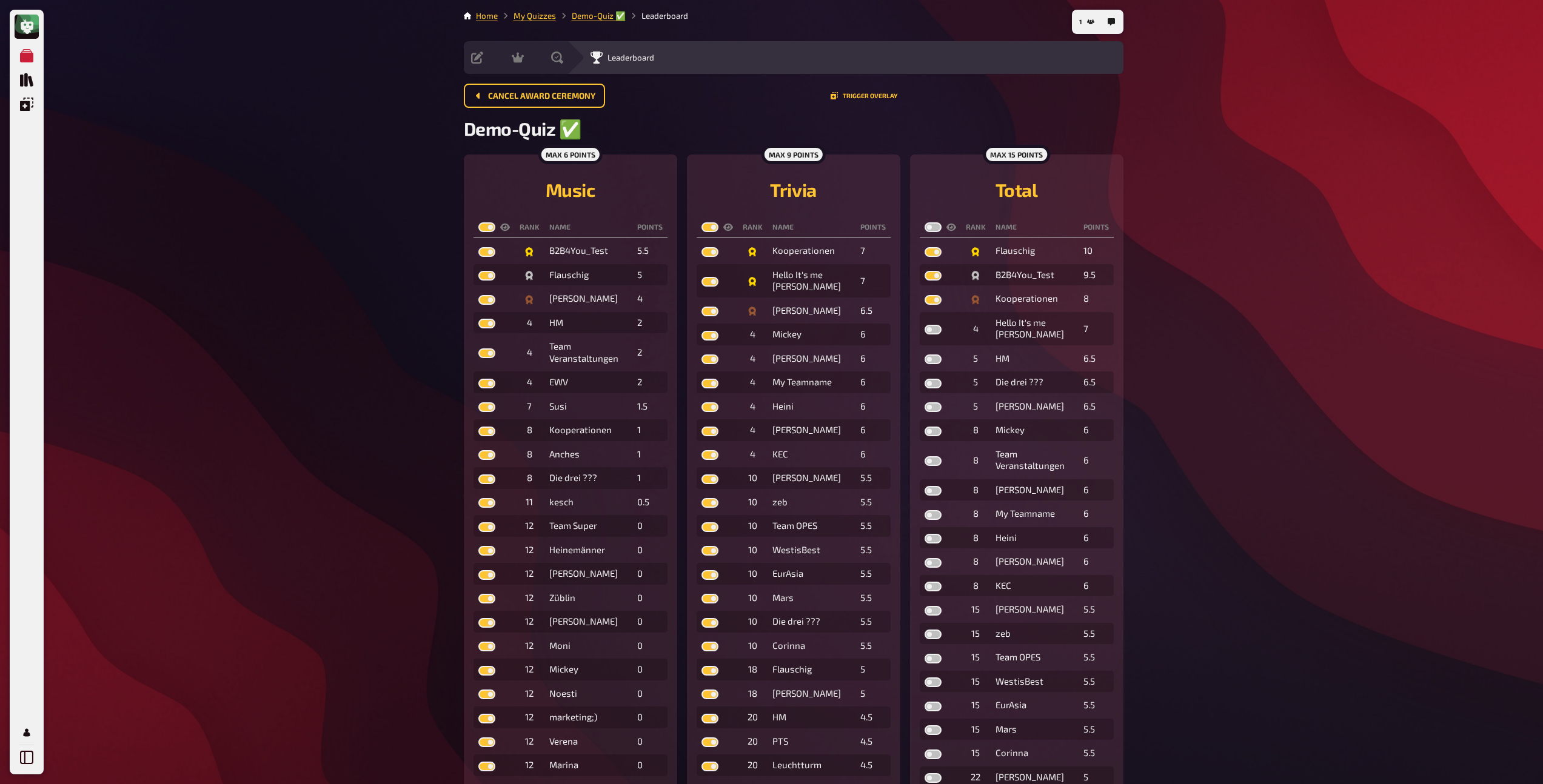
checkbox input "true"
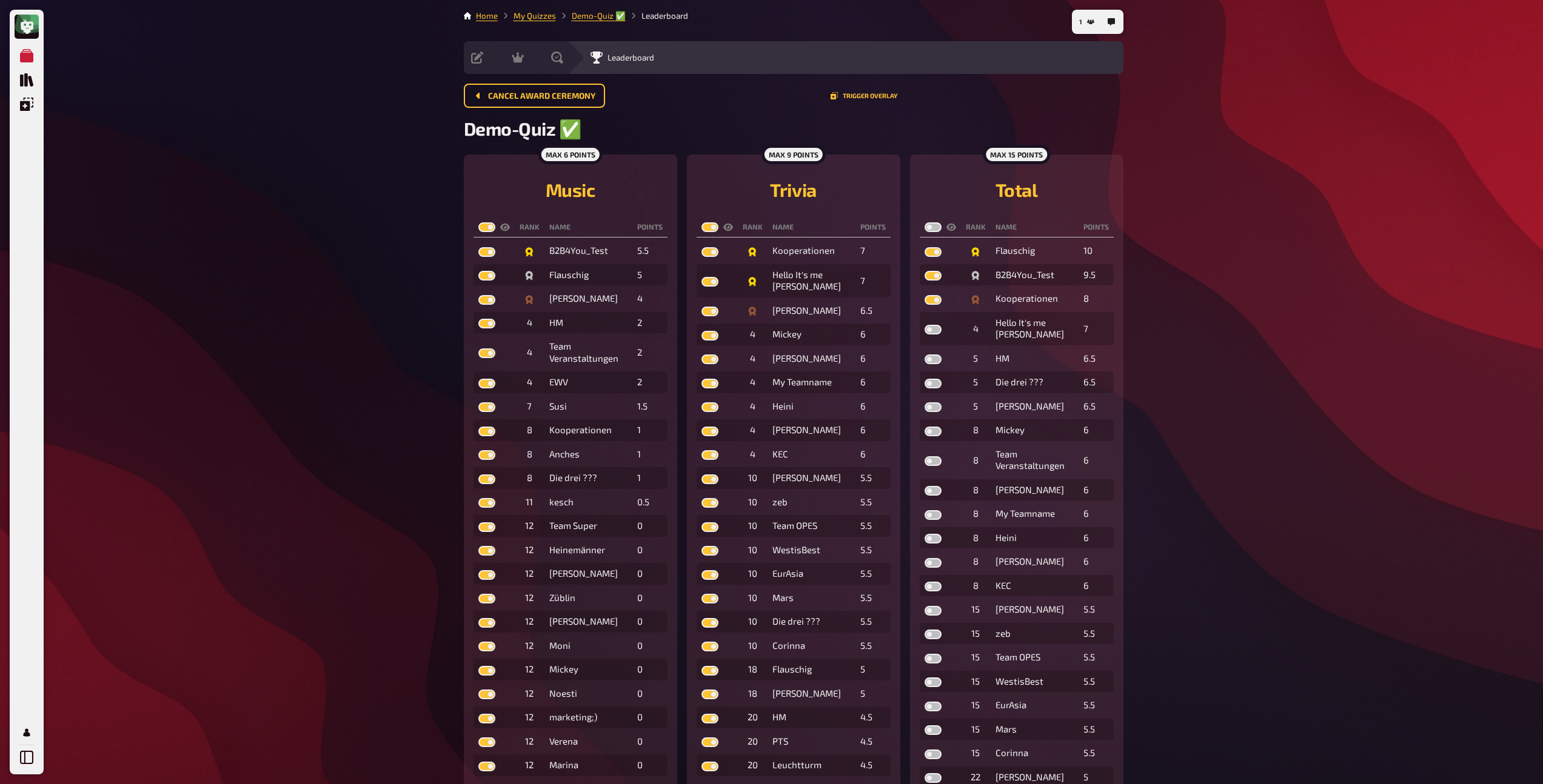
checkbox input "true"
click at [931, 232] on label at bounding box center [932, 228] width 17 height 10
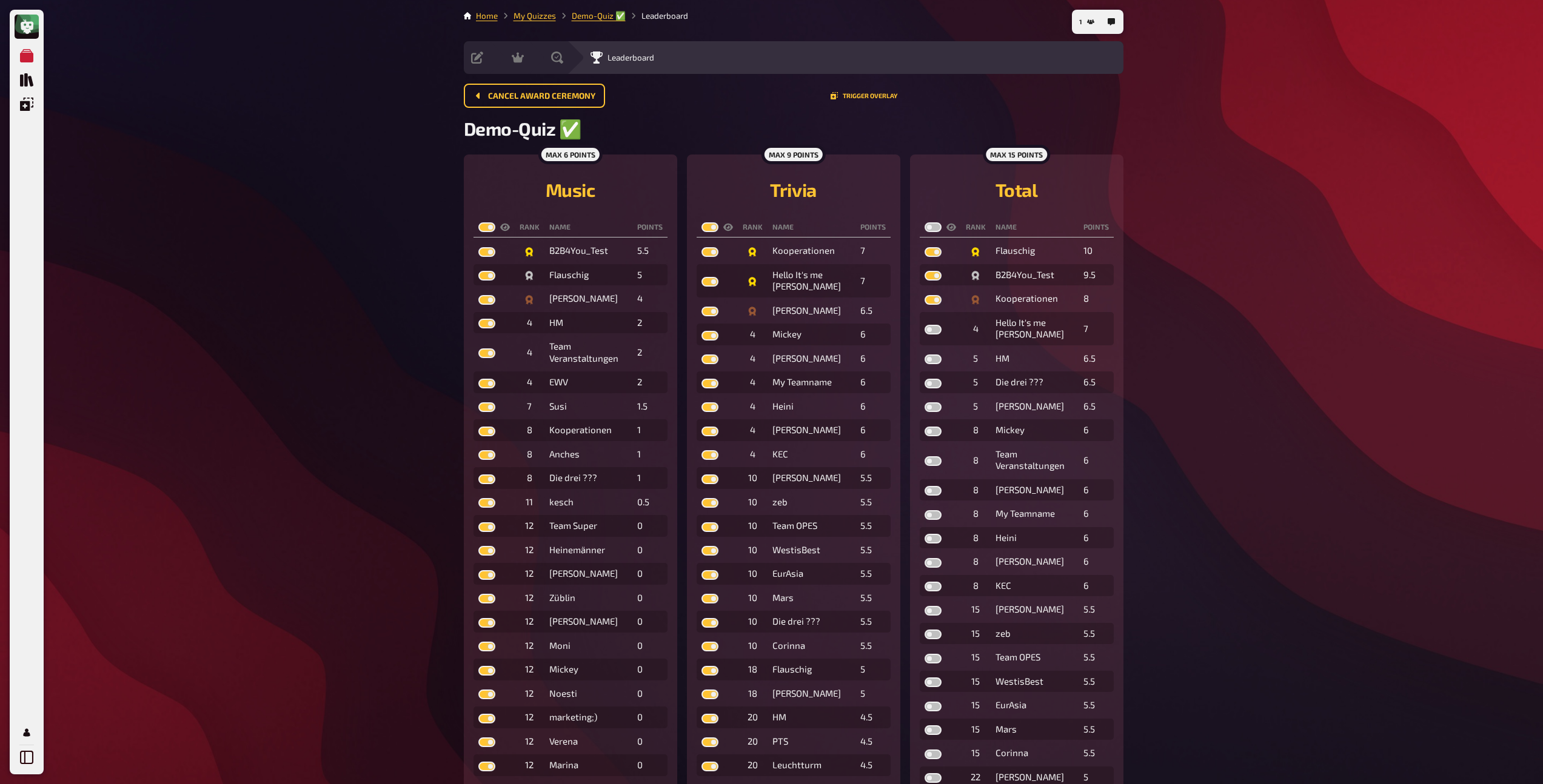
click at [925, 223] on input "checkbox" at bounding box center [924, 222] width 1 height 1
checkbox input "true"
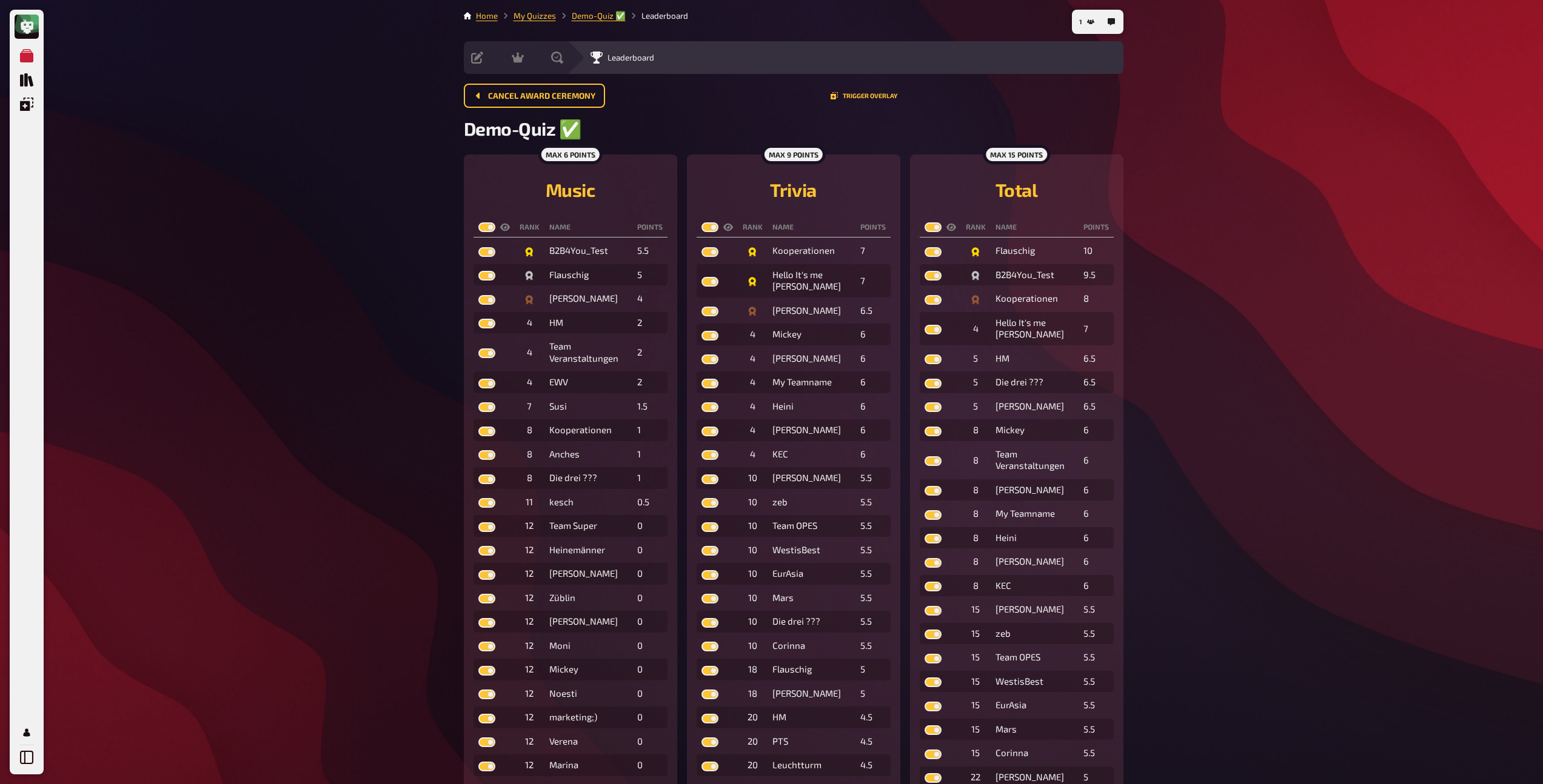
checkbox input "true"
